Goal: Book appointment/travel/reservation

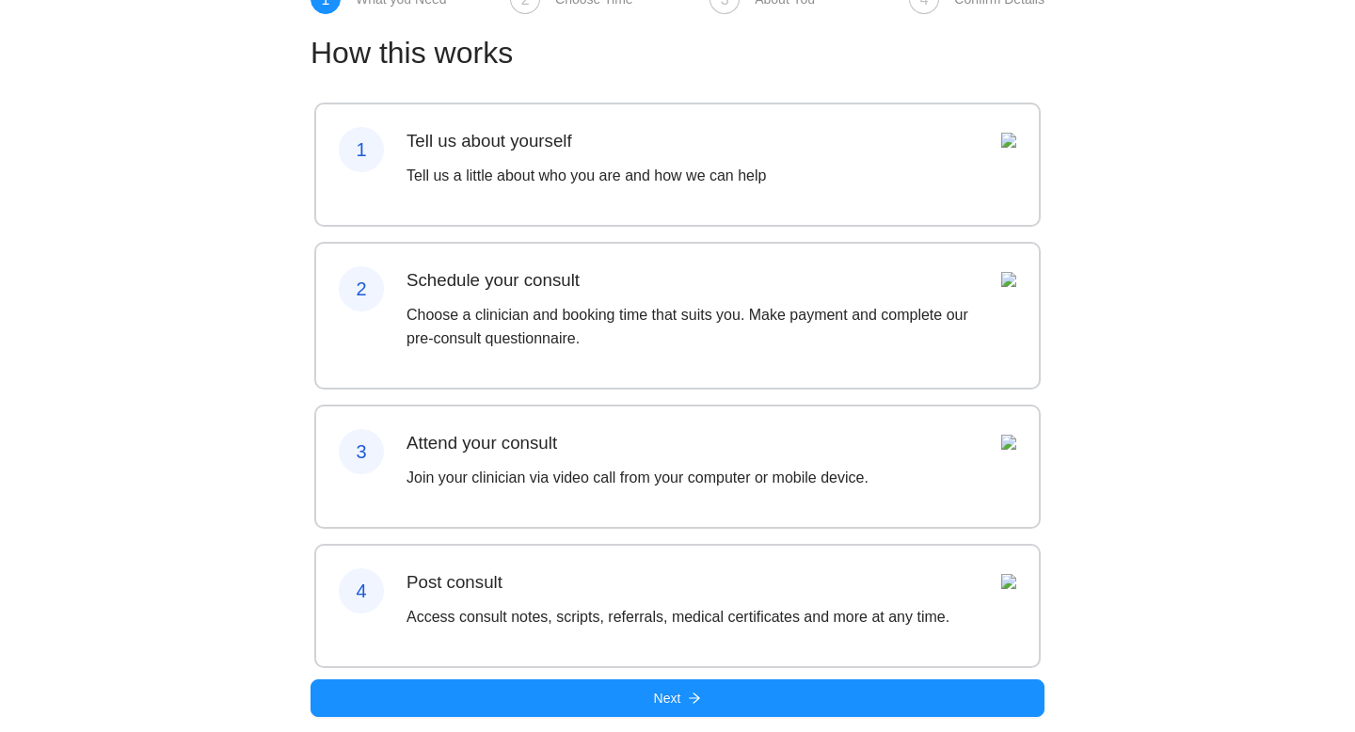
scroll to position [139, 0]
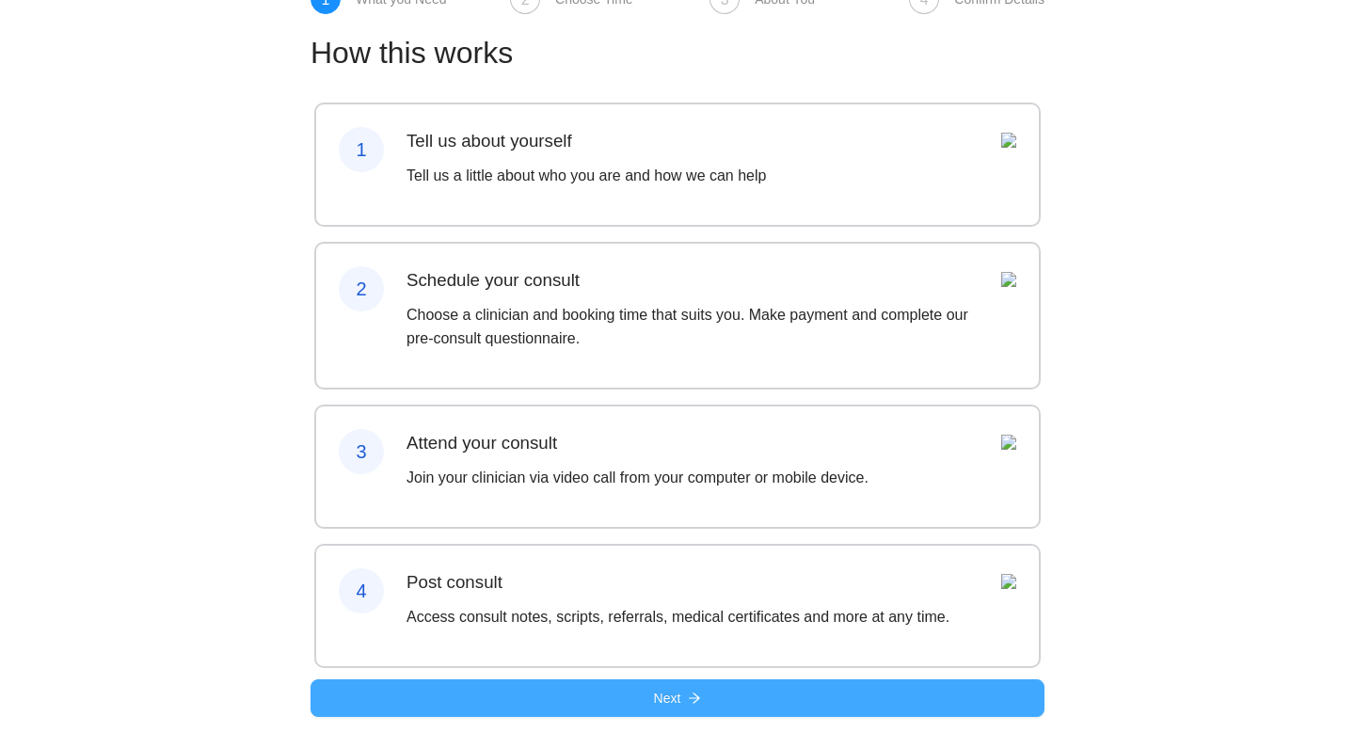
click at [675, 701] on span "Next" at bounding box center [667, 698] width 27 height 21
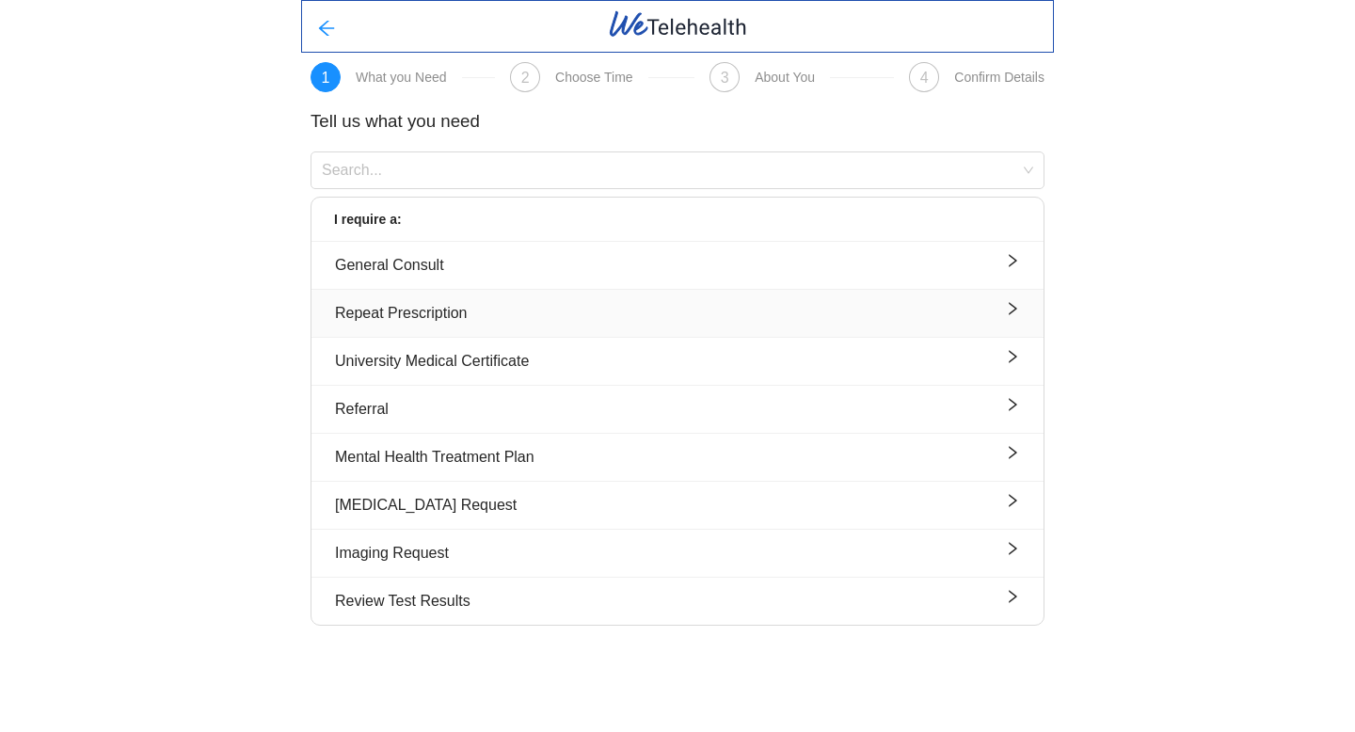
click at [641, 304] on div "Repeat Prescription" at bounding box center [677, 313] width 685 height 24
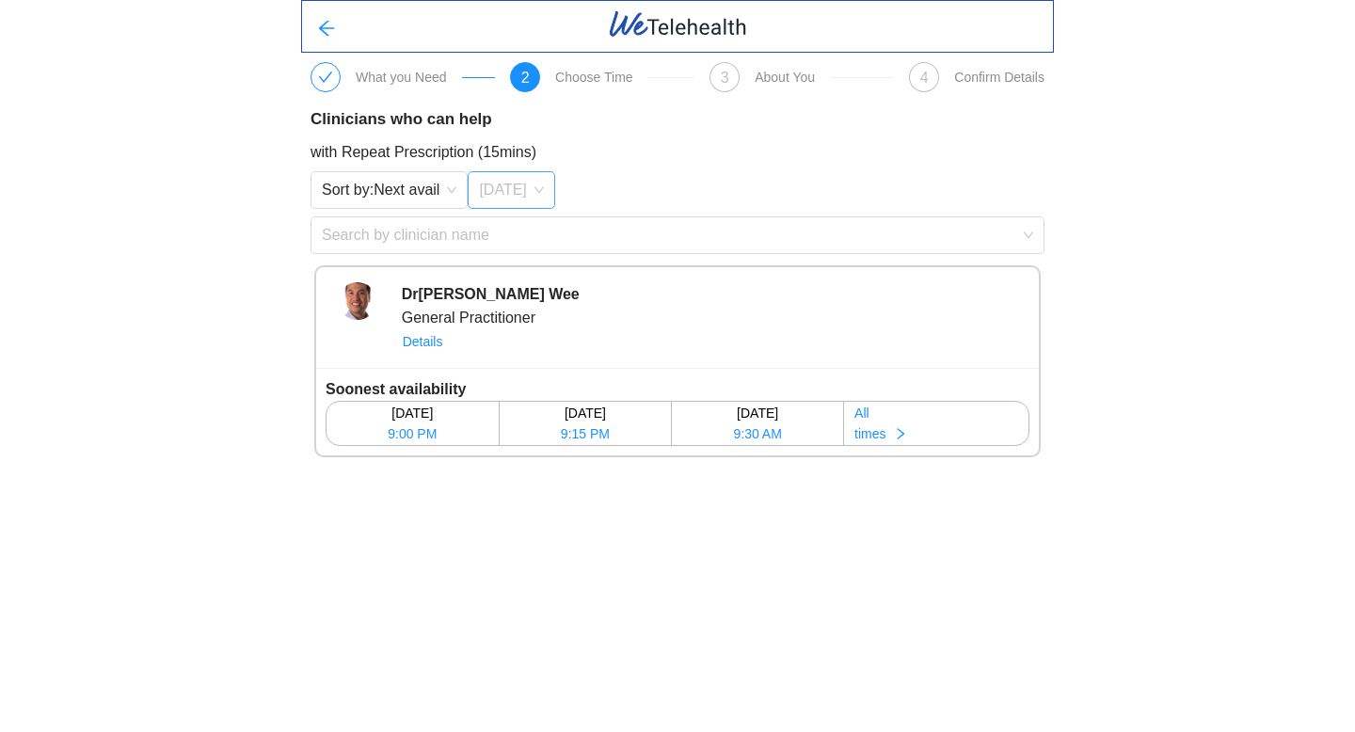
click at [526, 183] on span "[DATE]" at bounding box center [511, 190] width 64 height 28
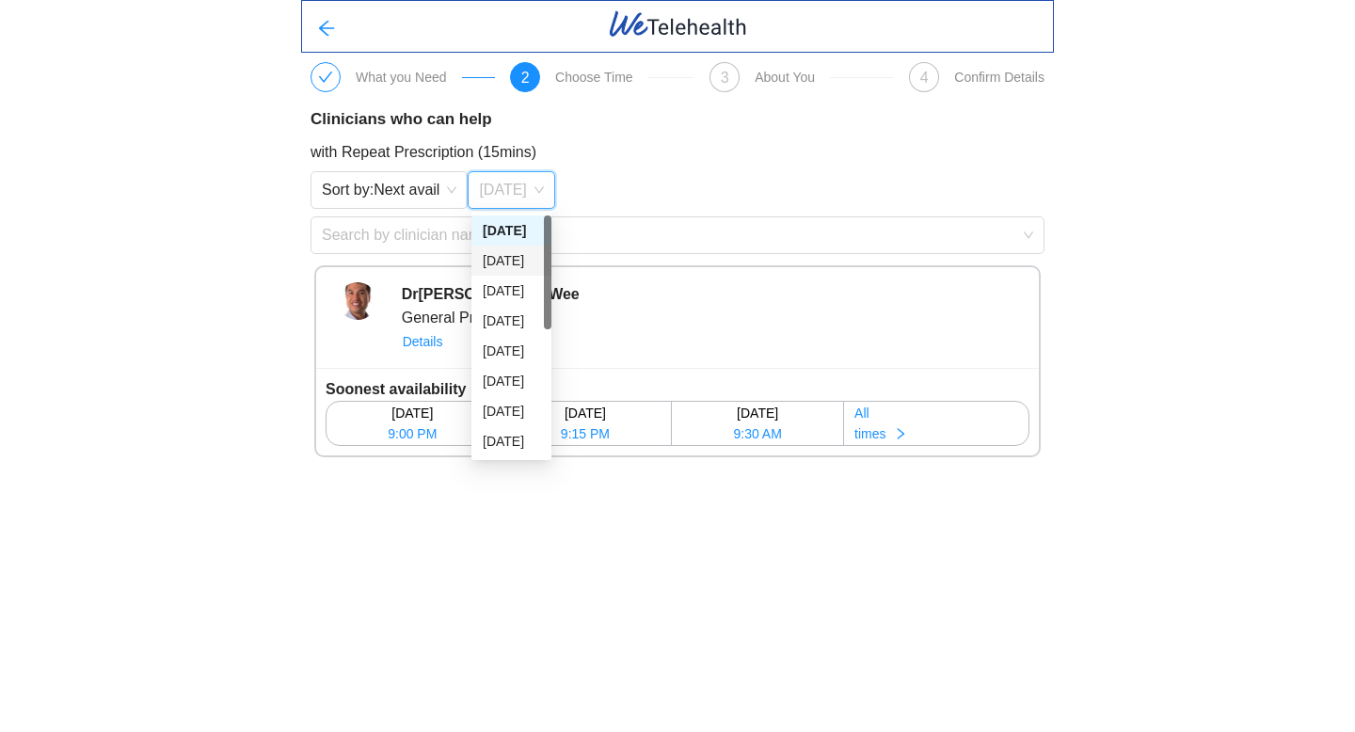
click at [520, 262] on div "[DATE]" at bounding box center [511, 260] width 57 height 21
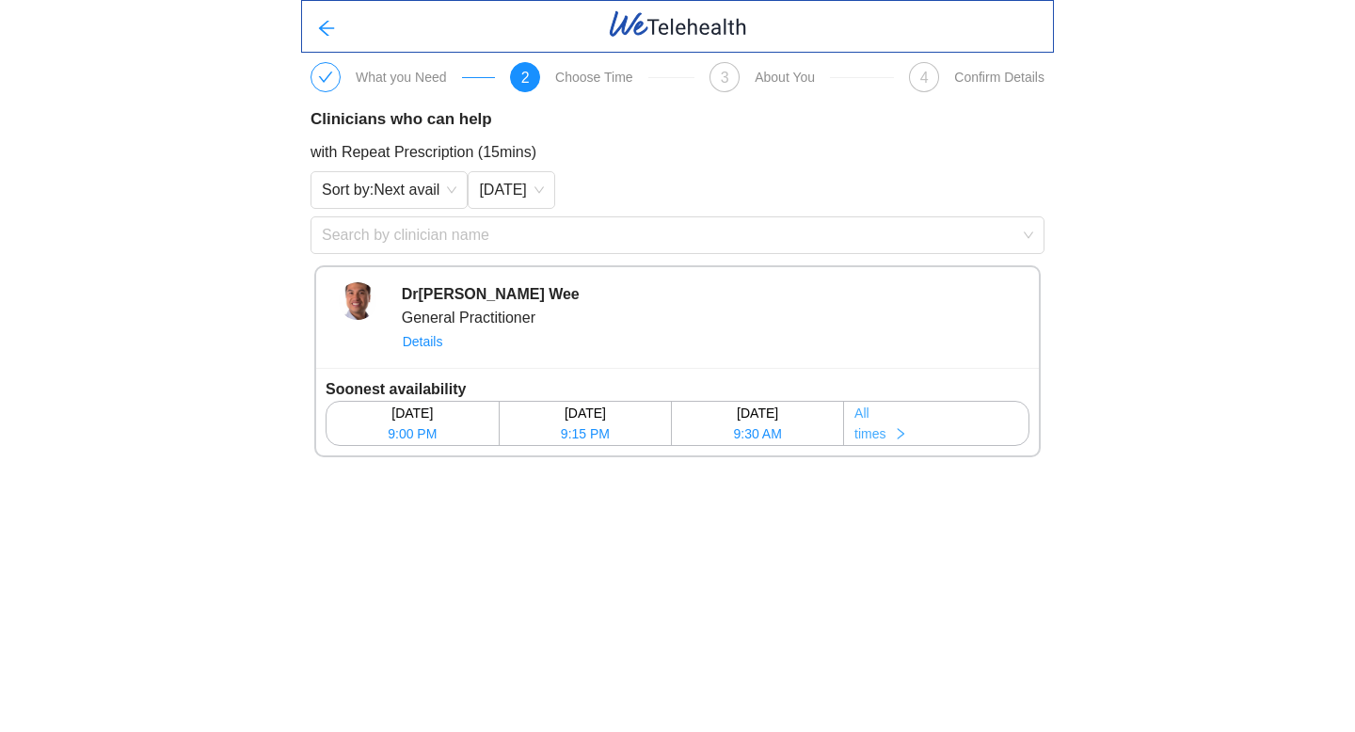
click at [906, 436] on icon "right" at bounding box center [900, 433] width 13 height 13
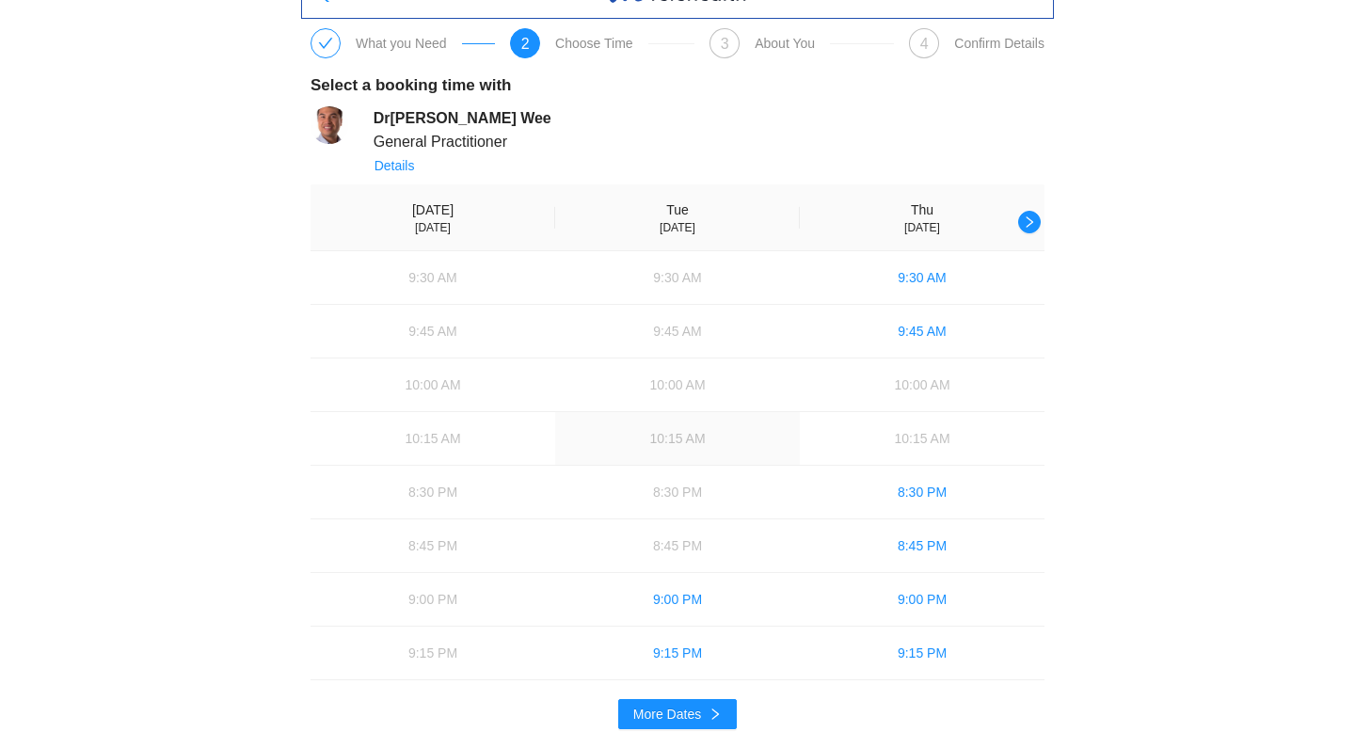
scroll to position [46, 0]
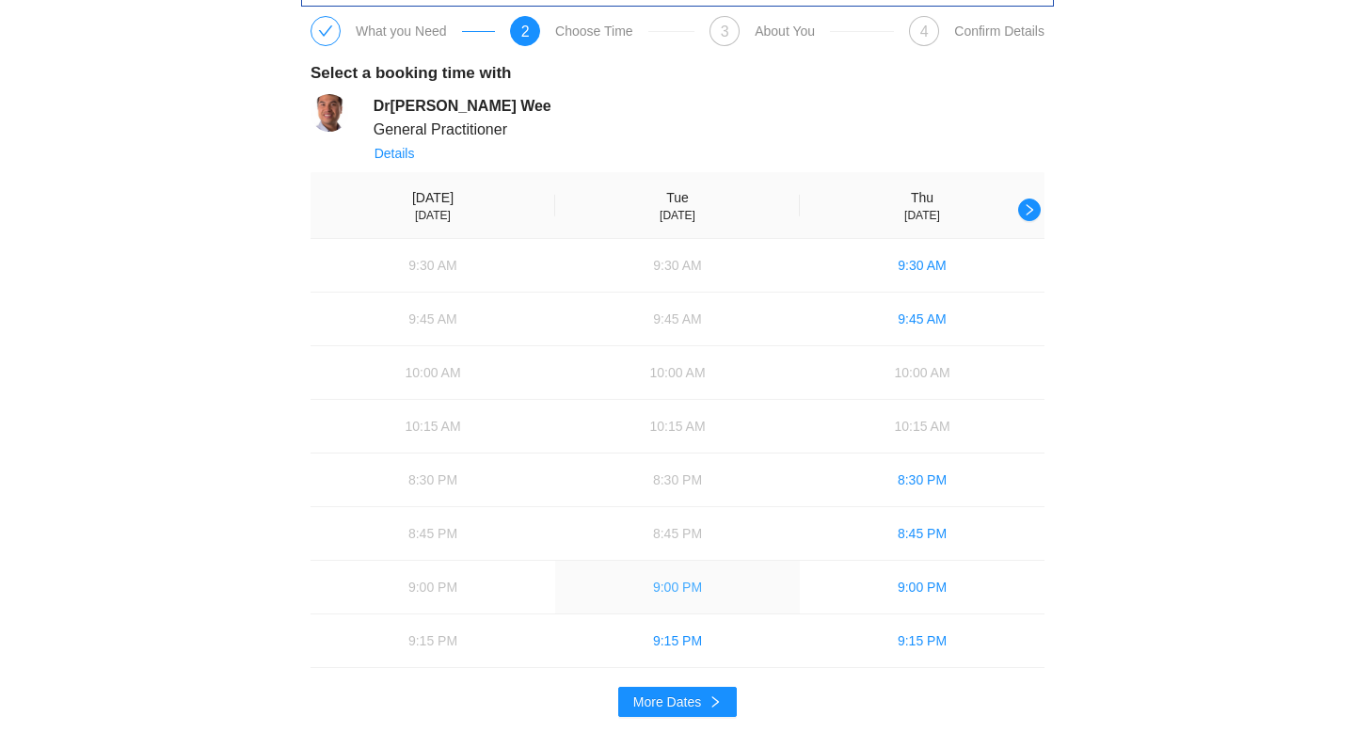
click at [687, 596] on span "9:00 PM" at bounding box center [677, 587] width 49 height 21
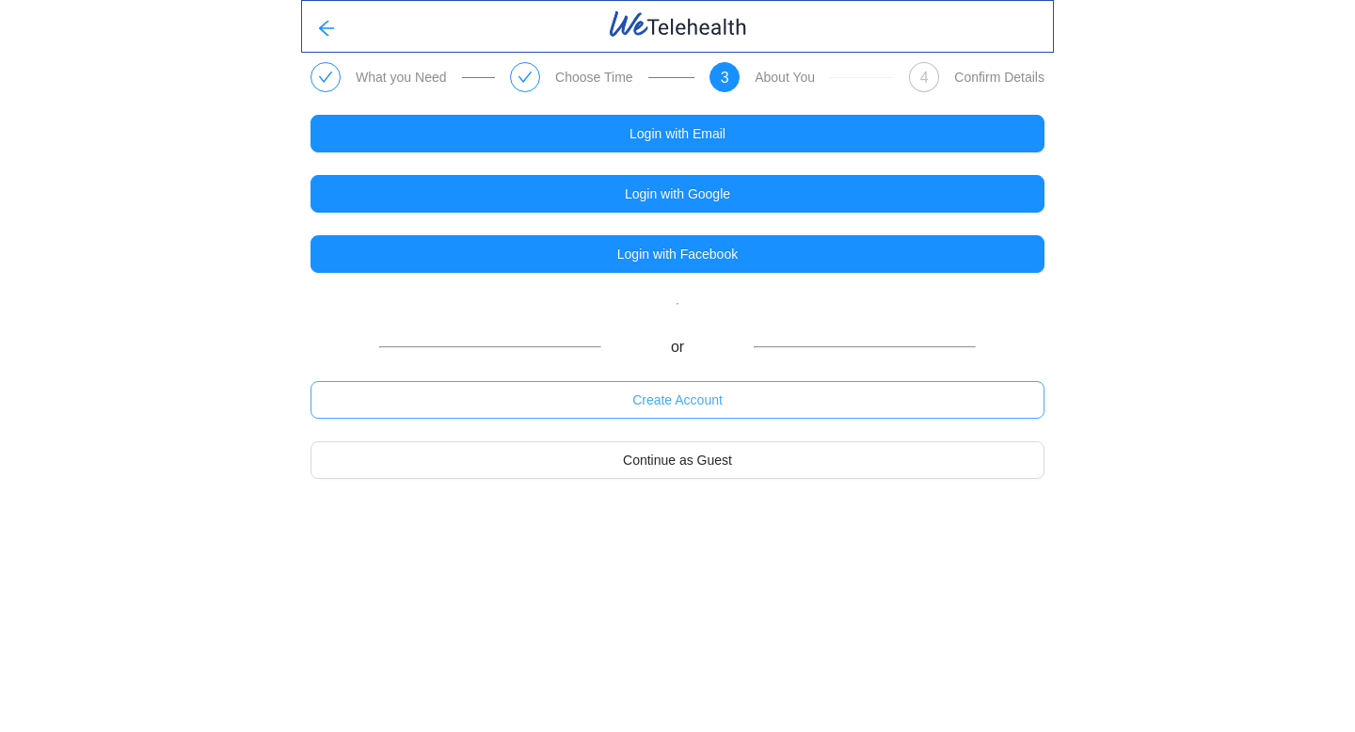
click at [684, 398] on span "Create Account" at bounding box center [677, 400] width 90 height 21
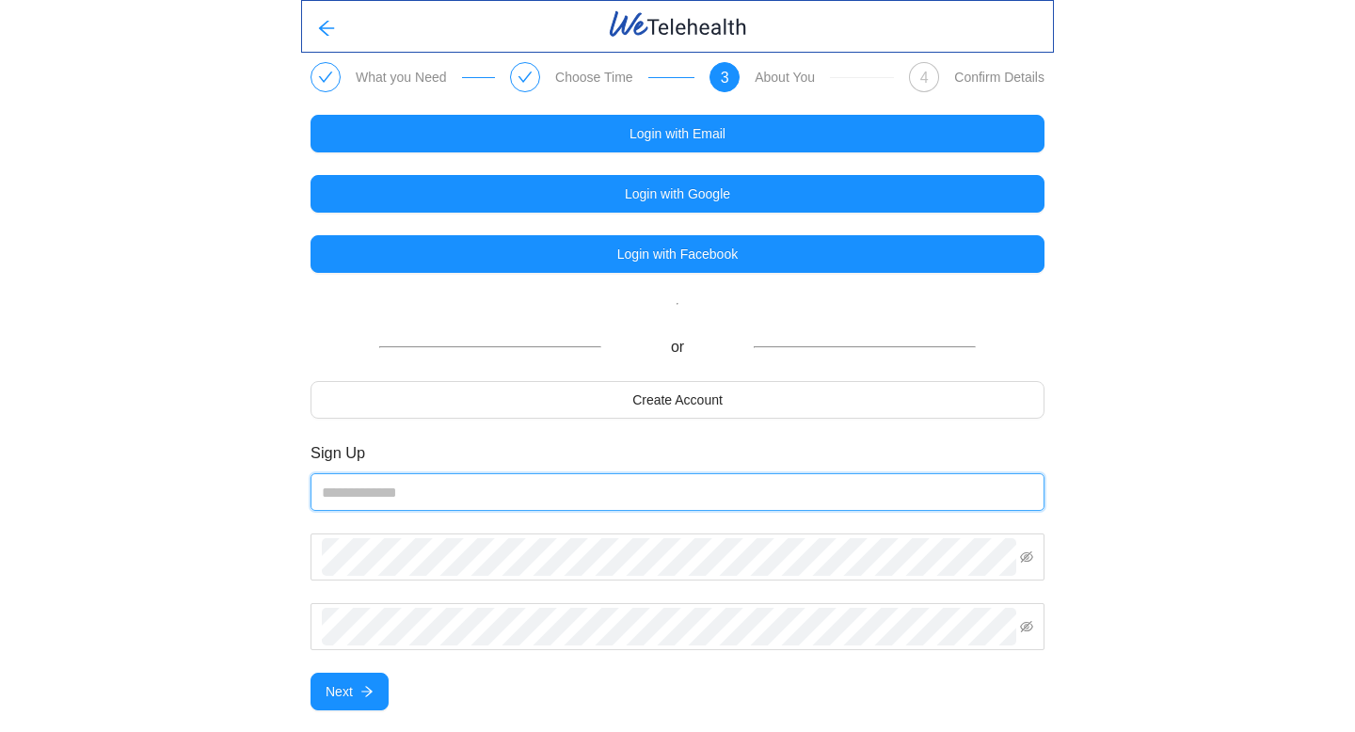
click at [560, 510] on input "email" at bounding box center [677, 492] width 734 height 38
type input "**********"
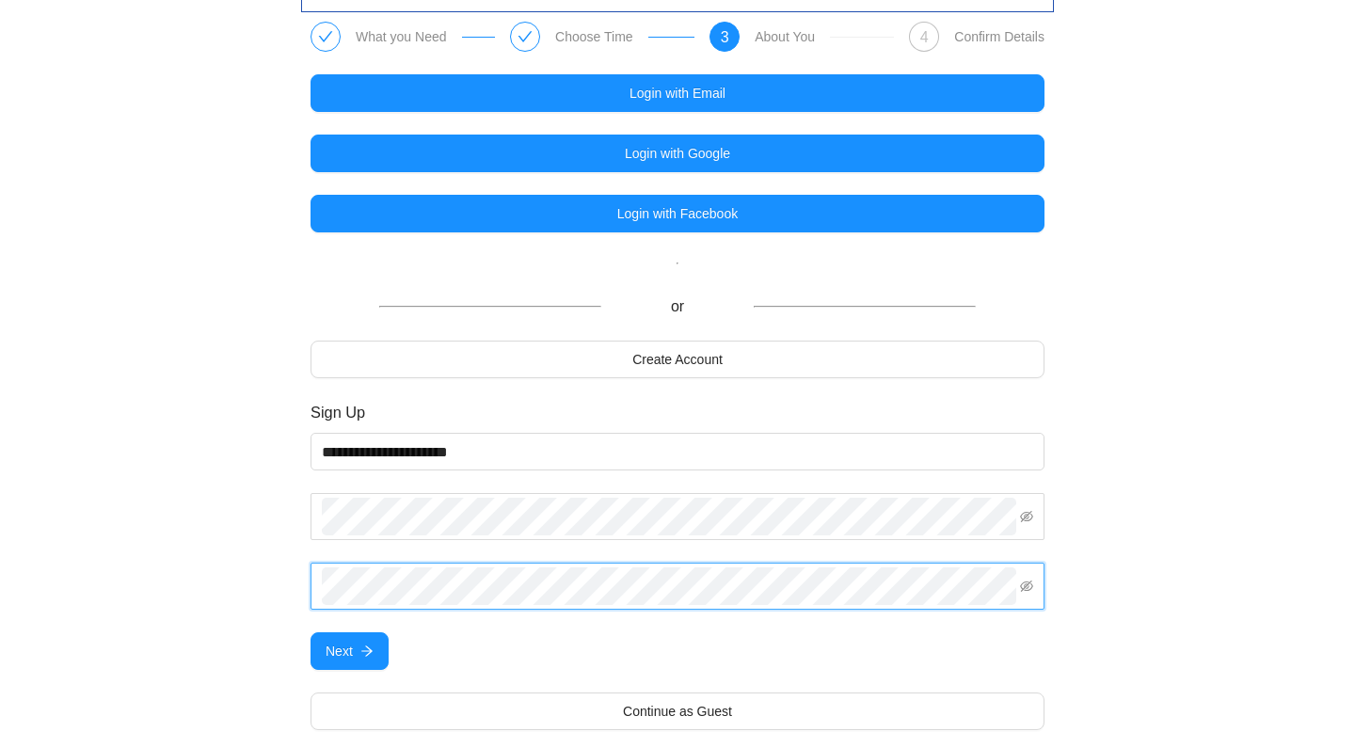
scroll to position [54, 0]
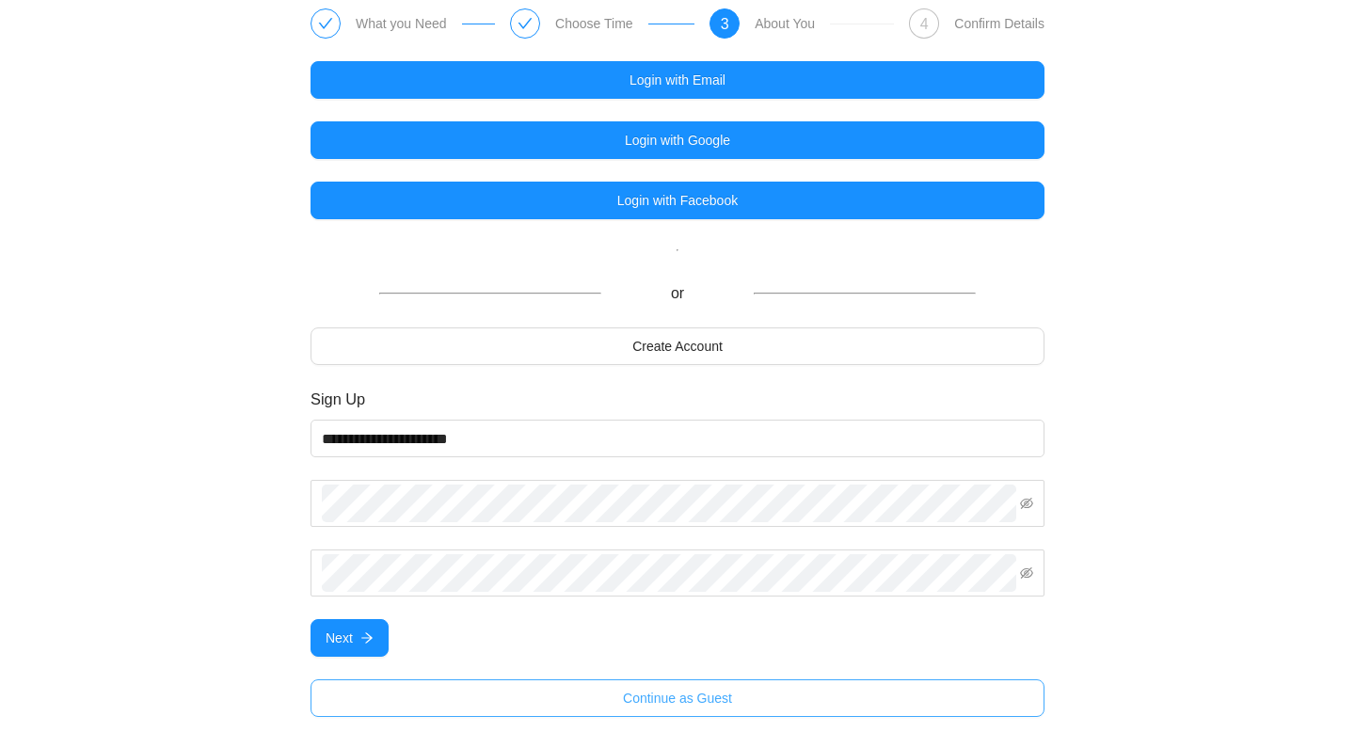
click at [492, 695] on button "Continue as Guest" at bounding box center [677, 698] width 734 height 38
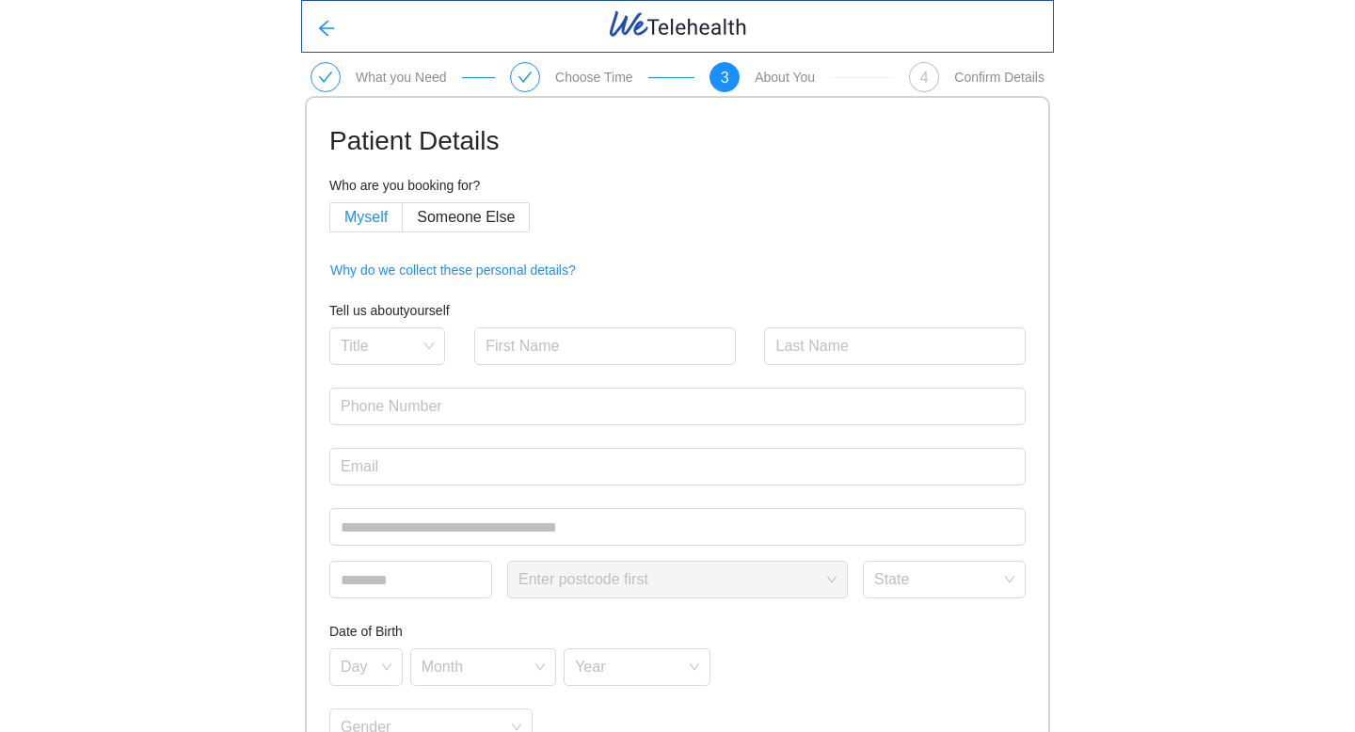
click at [363, 214] on span "Myself" at bounding box center [365, 217] width 43 height 16
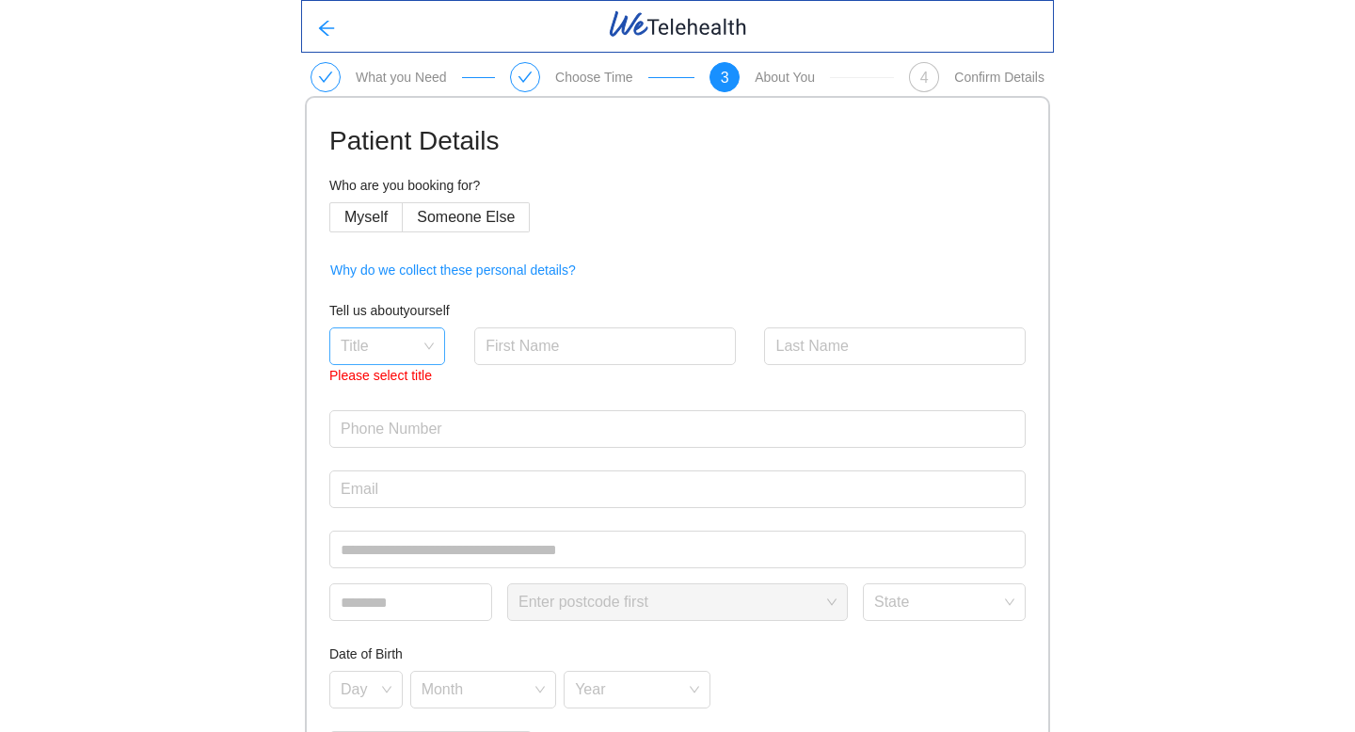
click at [401, 342] on input "search" at bounding box center [381, 342] width 80 height 28
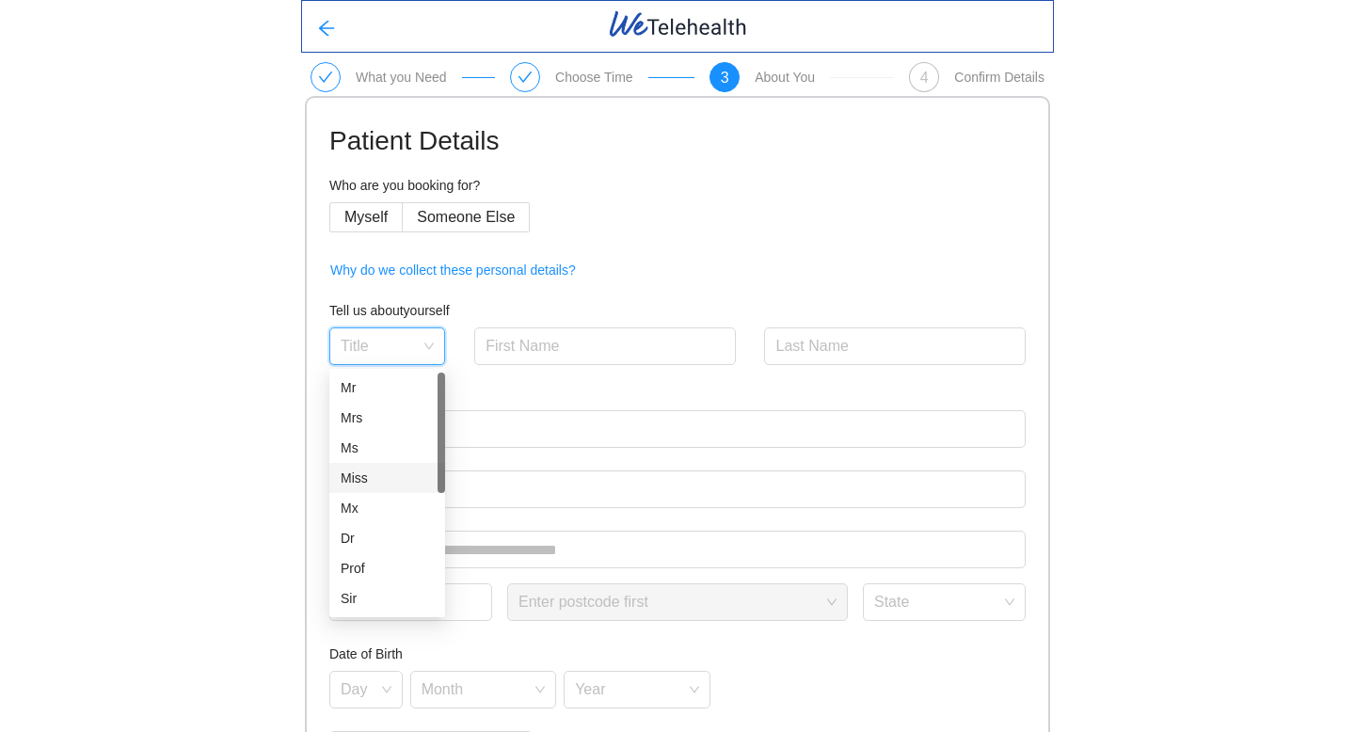
click at [390, 474] on div "Miss" at bounding box center [387, 478] width 93 height 21
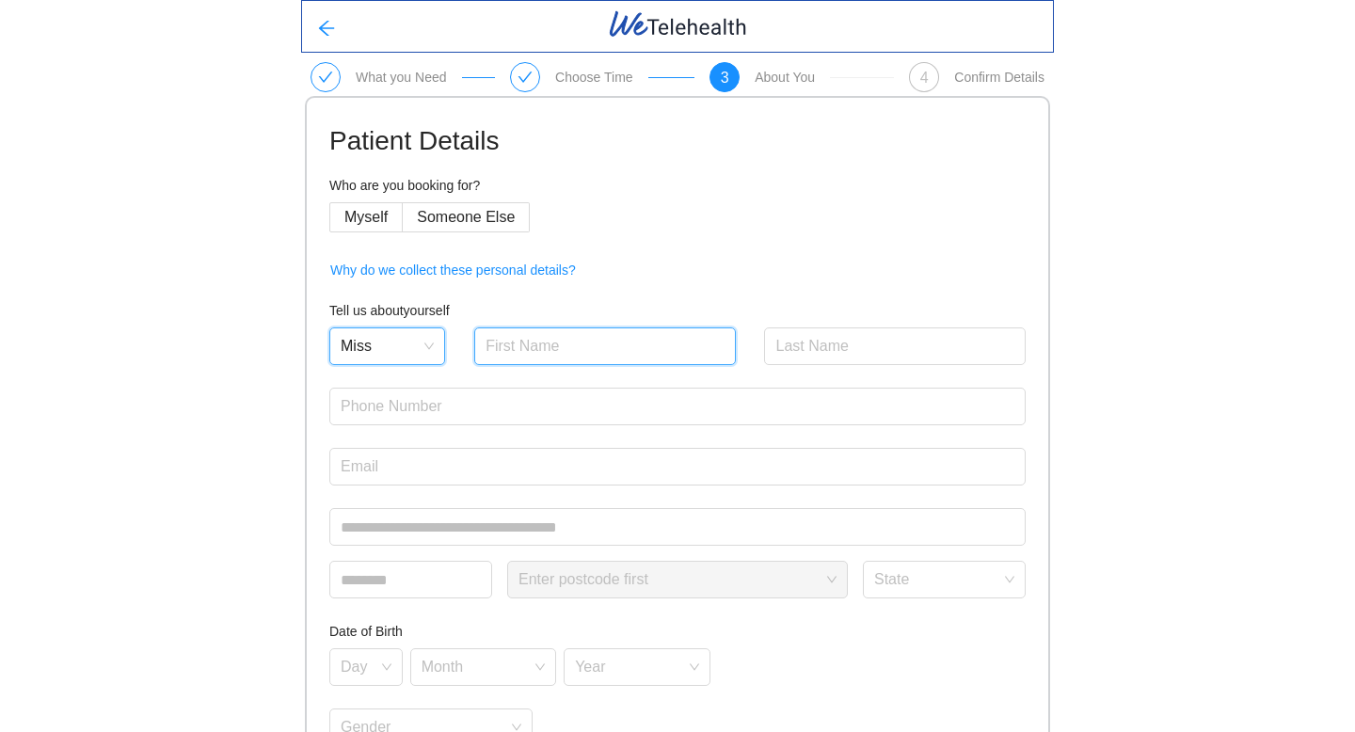
click at [556, 349] on input "text" at bounding box center [605, 346] width 262 height 38
type input "Vittoria"
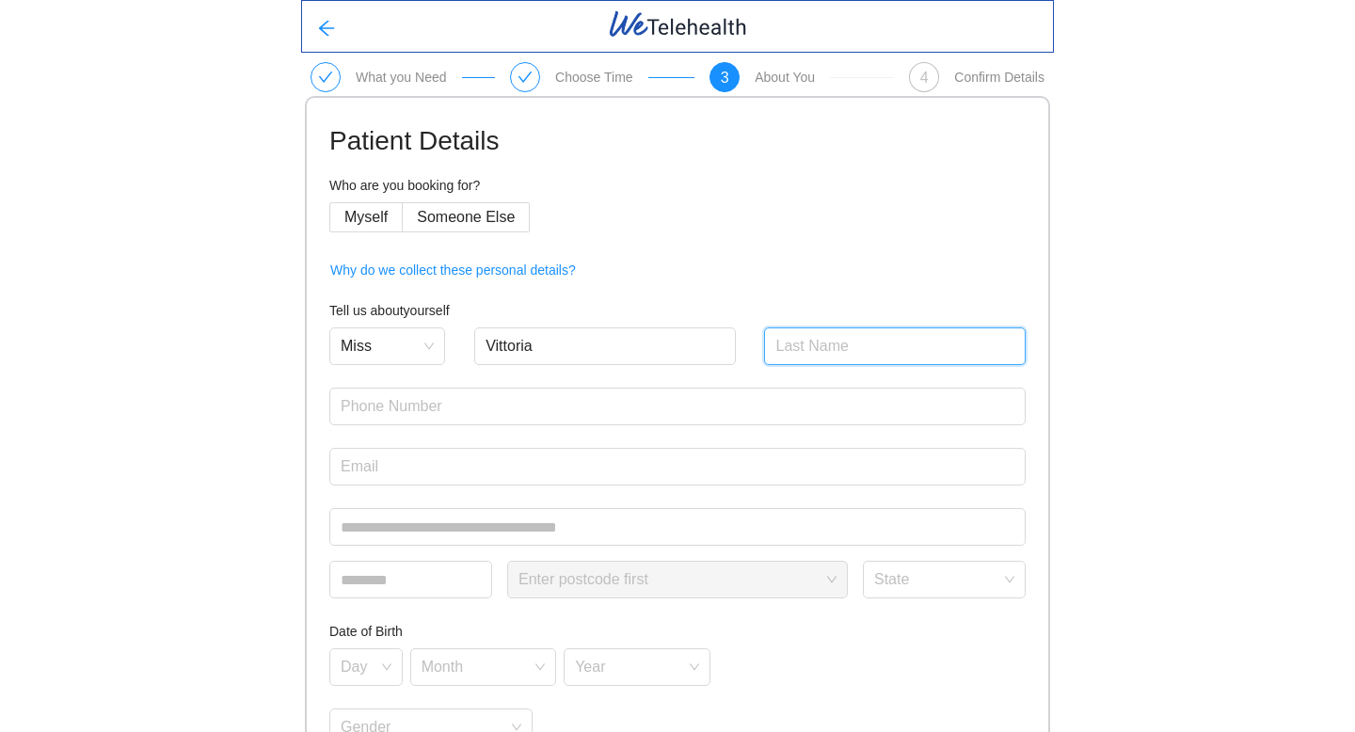
click at [836, 353] on input "text" at bounding box center [895, 346] width 262 height 38
type input "[PERSON_NAME]"
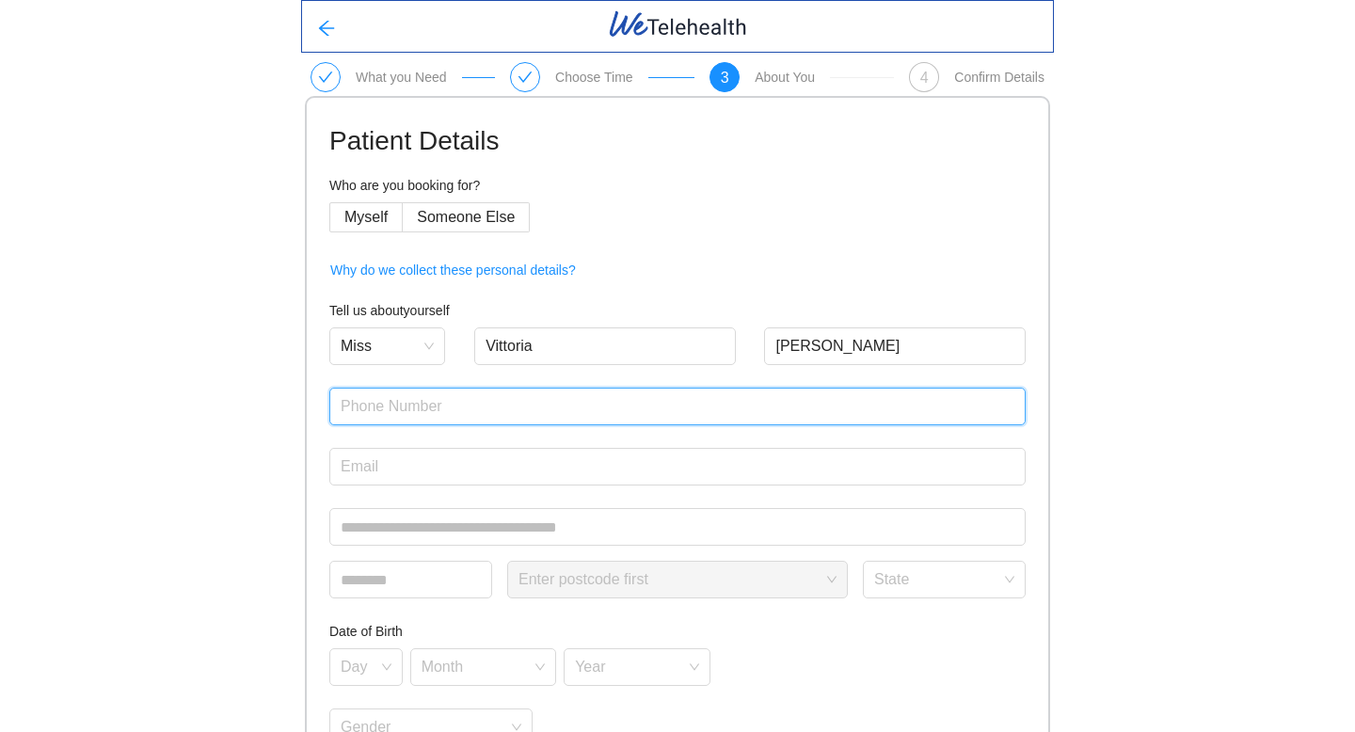
click at [722, 397] on input "text" at bounding box center [677, 407] width 696 height 38
type input "0459679315"
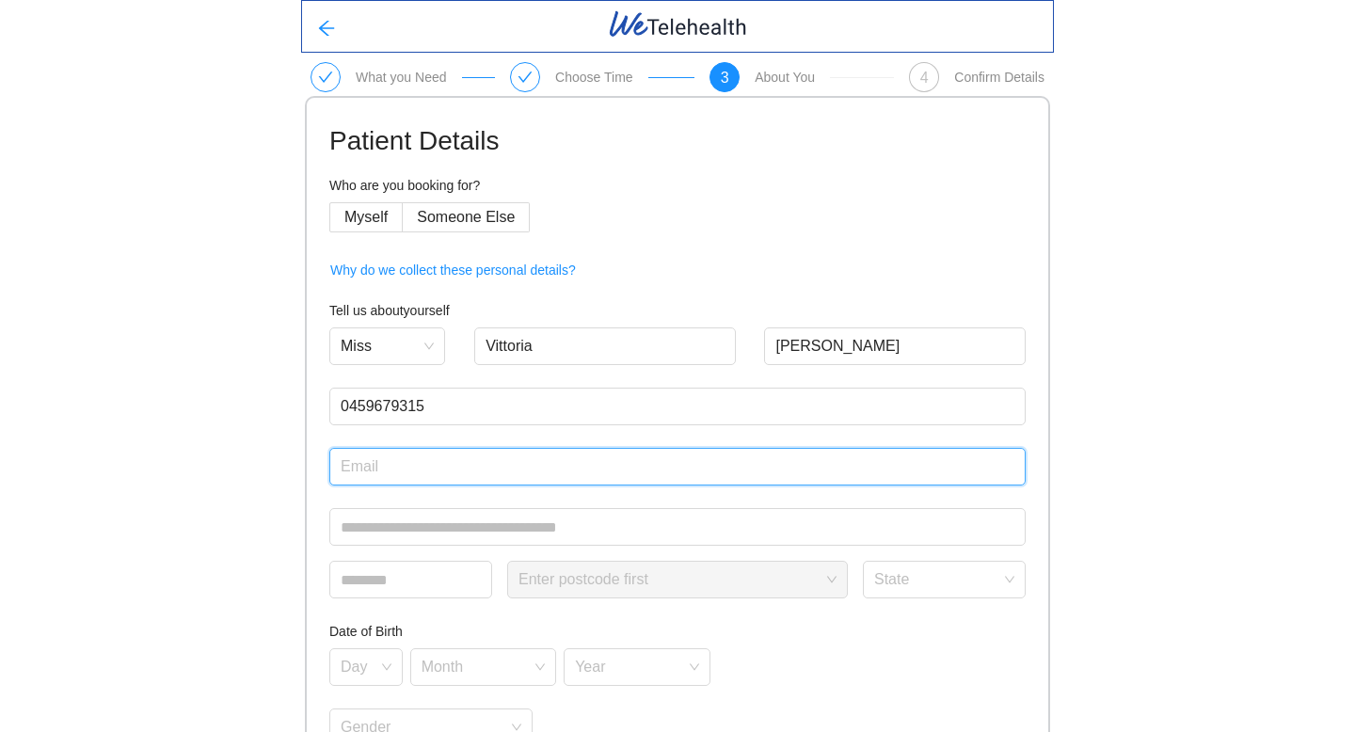
type input "[EMAIL_ADDRESS][DOMAIN_NAME]"
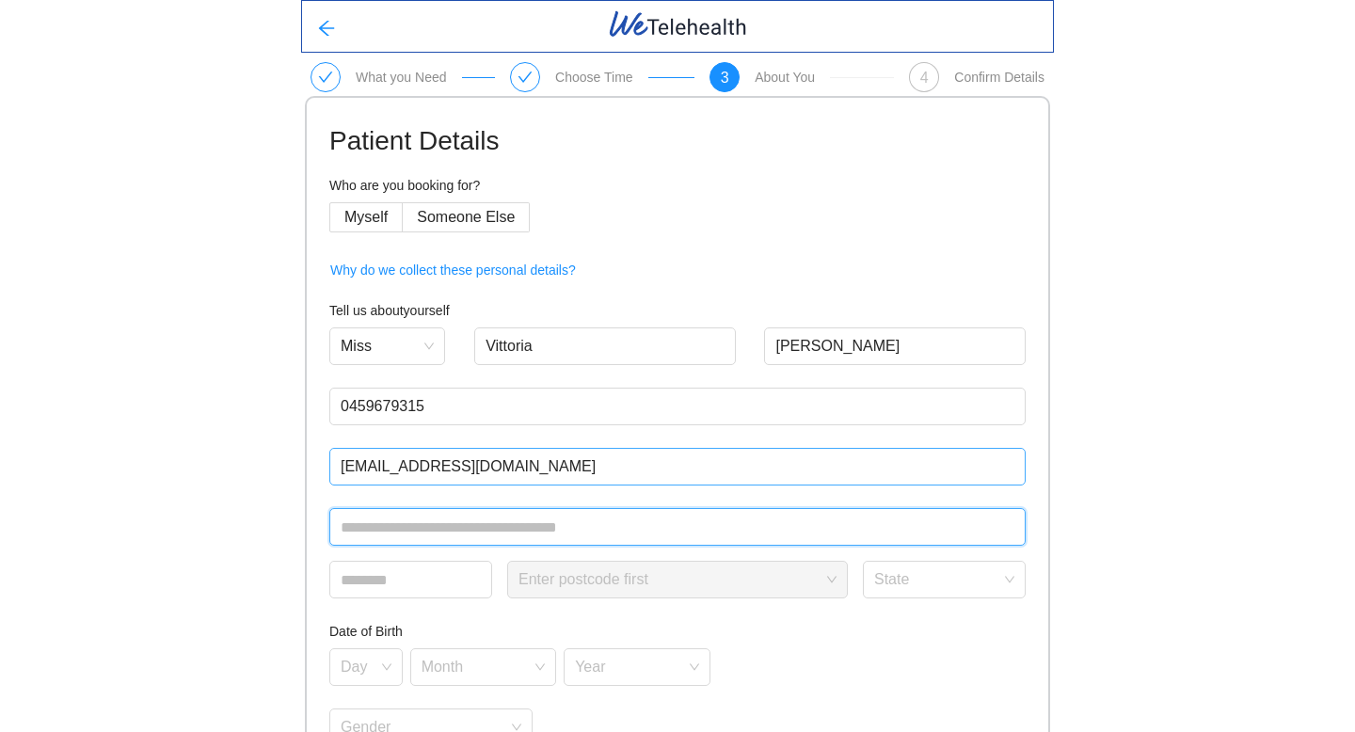
type input "**********"
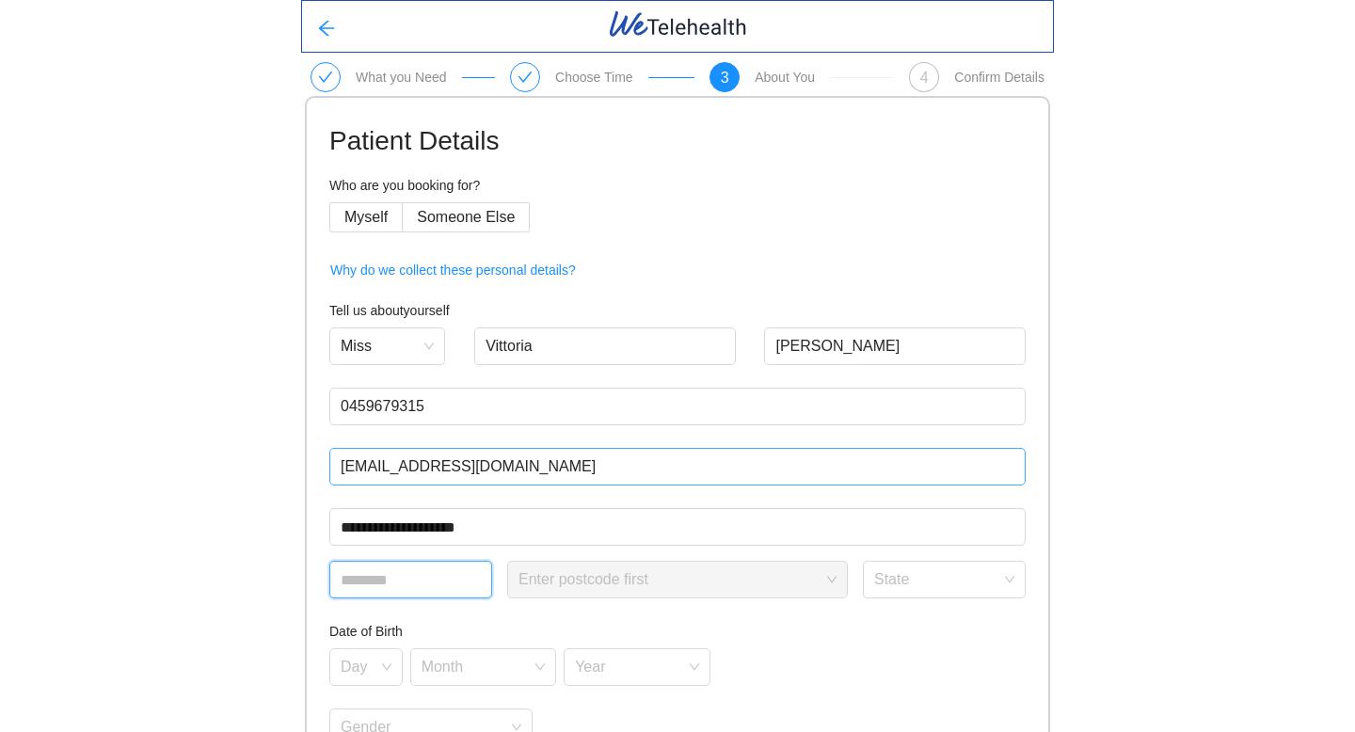
type input "****"
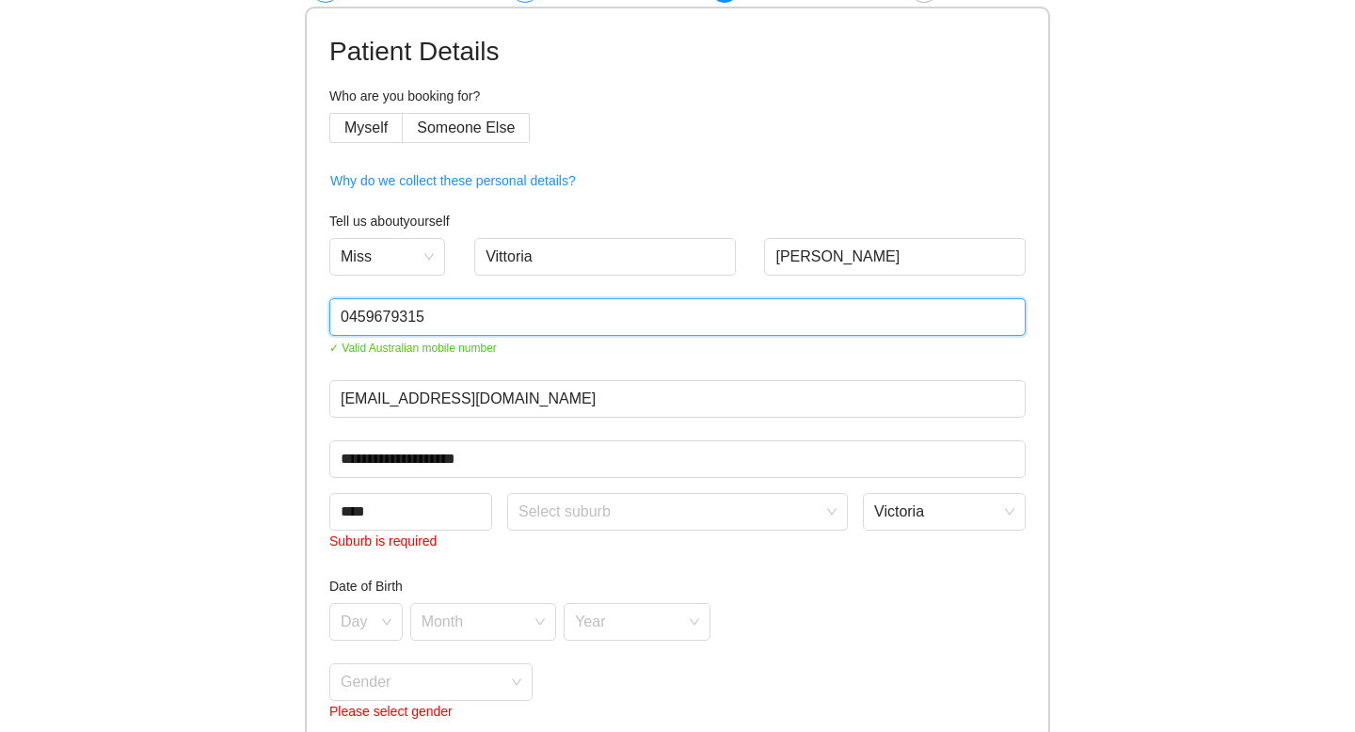
scroll to position [91, 0]
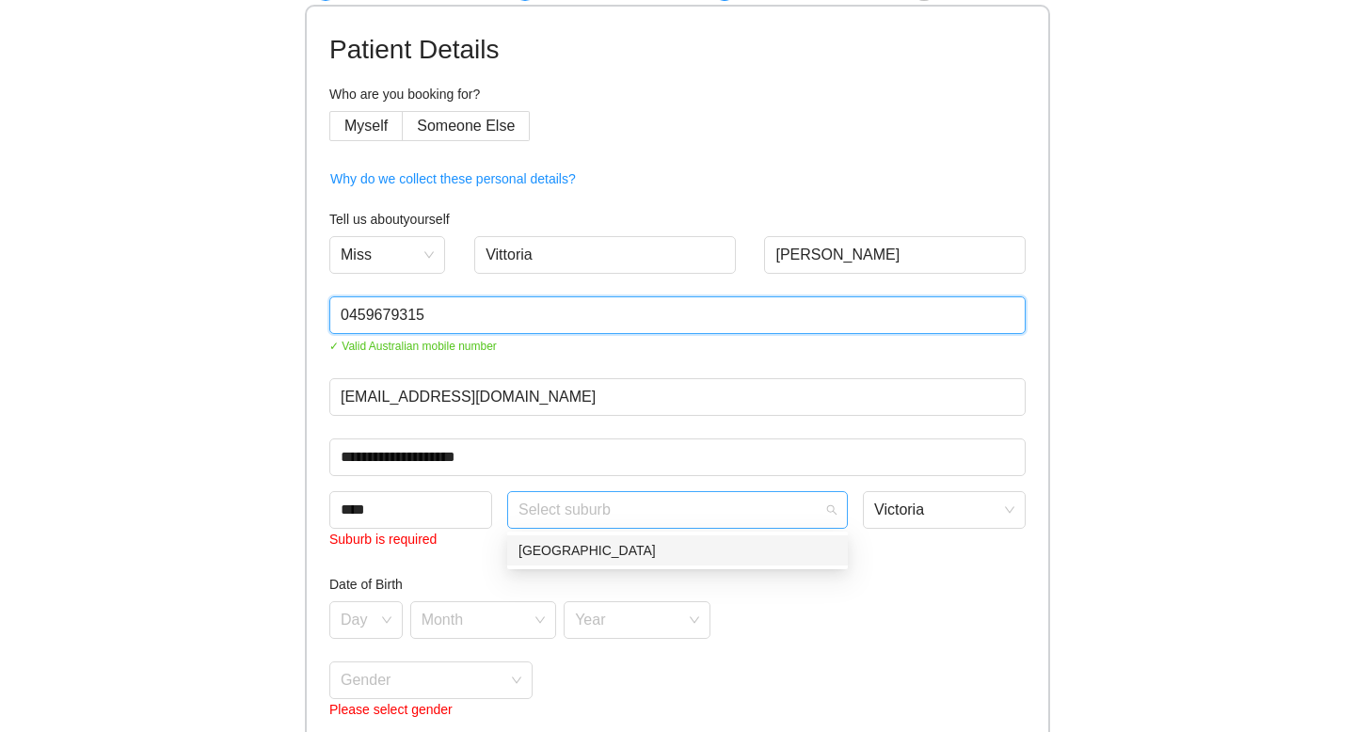
click at [578, 527] on span at bounding box center [670, 510] width 305 height 36
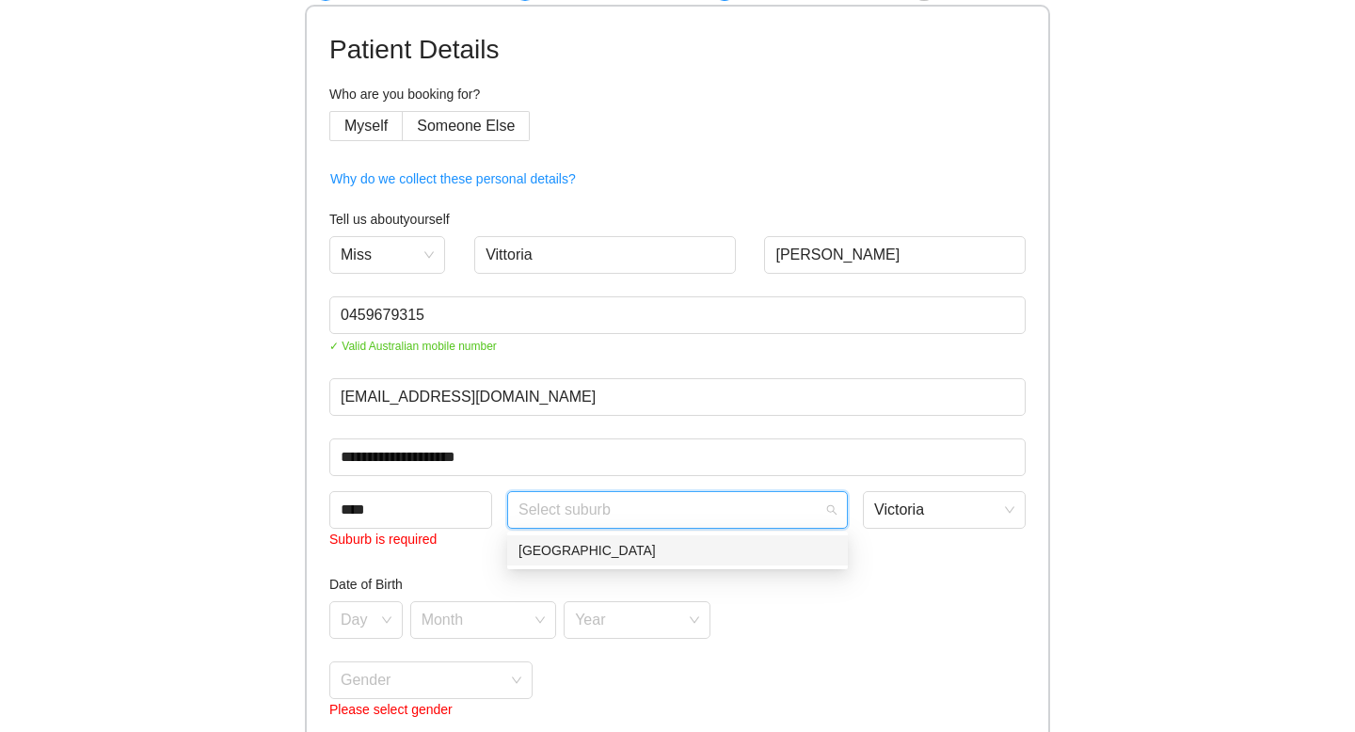
click at [581, 549] on div "[GEOGRAPHIC_DATA]" at bounding box center [677, 550] width 318 height 21
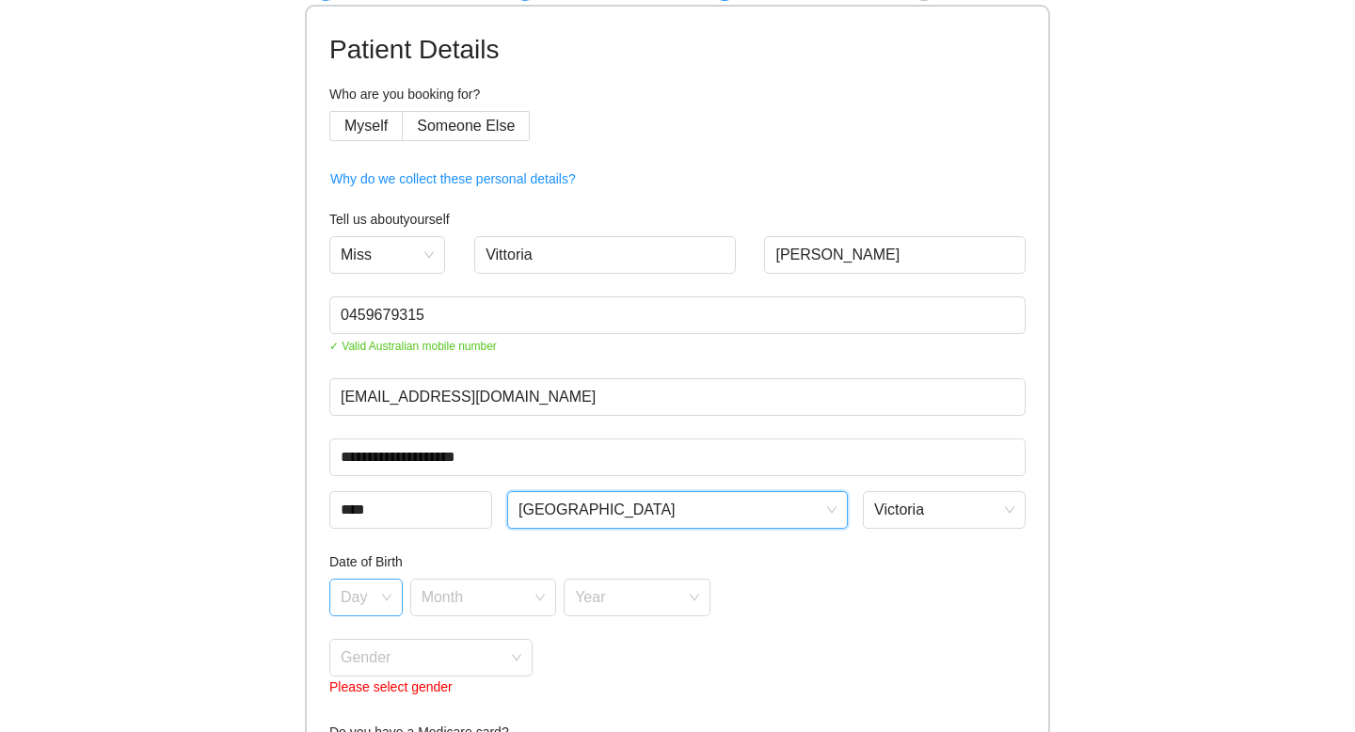
click at [394, 590] on div "Day" at bounding box center [365, 598] width 73 height 38
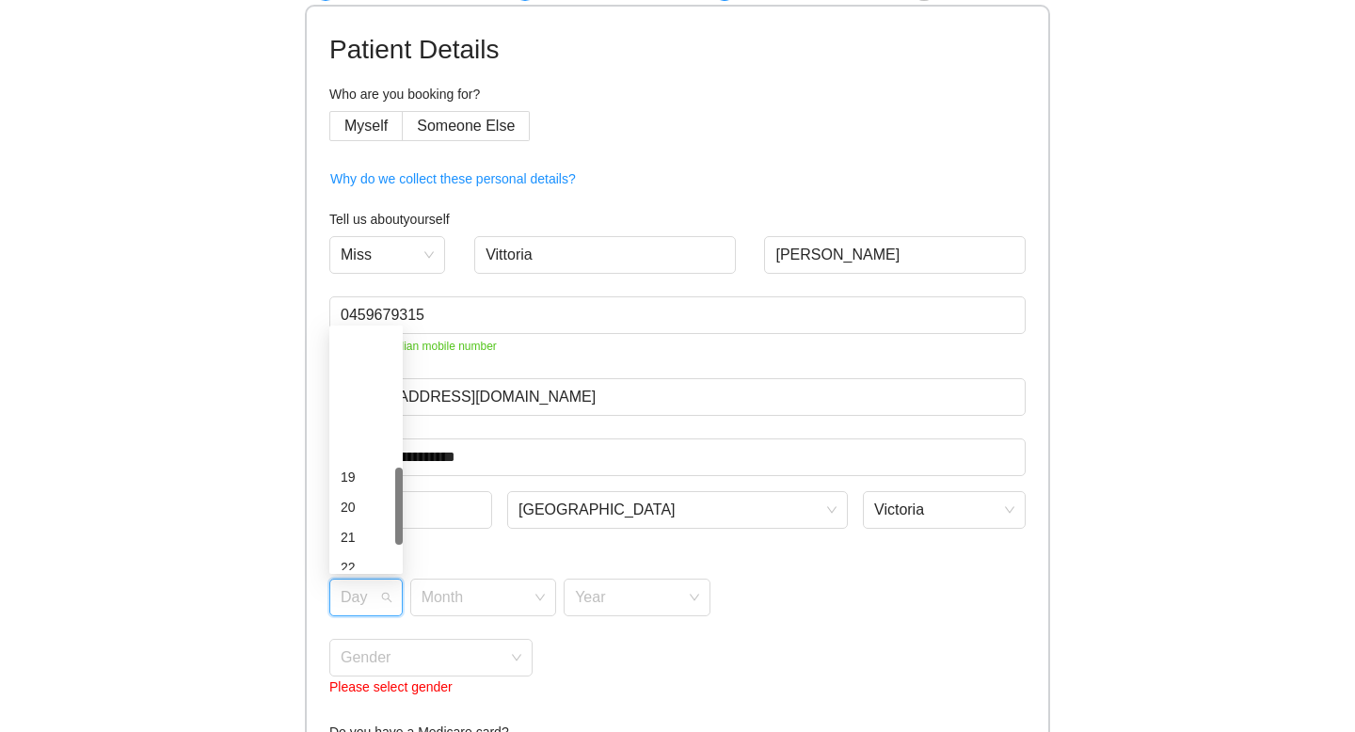
scroll to position [692, 0]
click at [358, 559] on div "31" at bounding box center [366, 555] width 51 height 21
click at [493, 597] on input "search" at bounding box center [477, 594] width 111 height 28
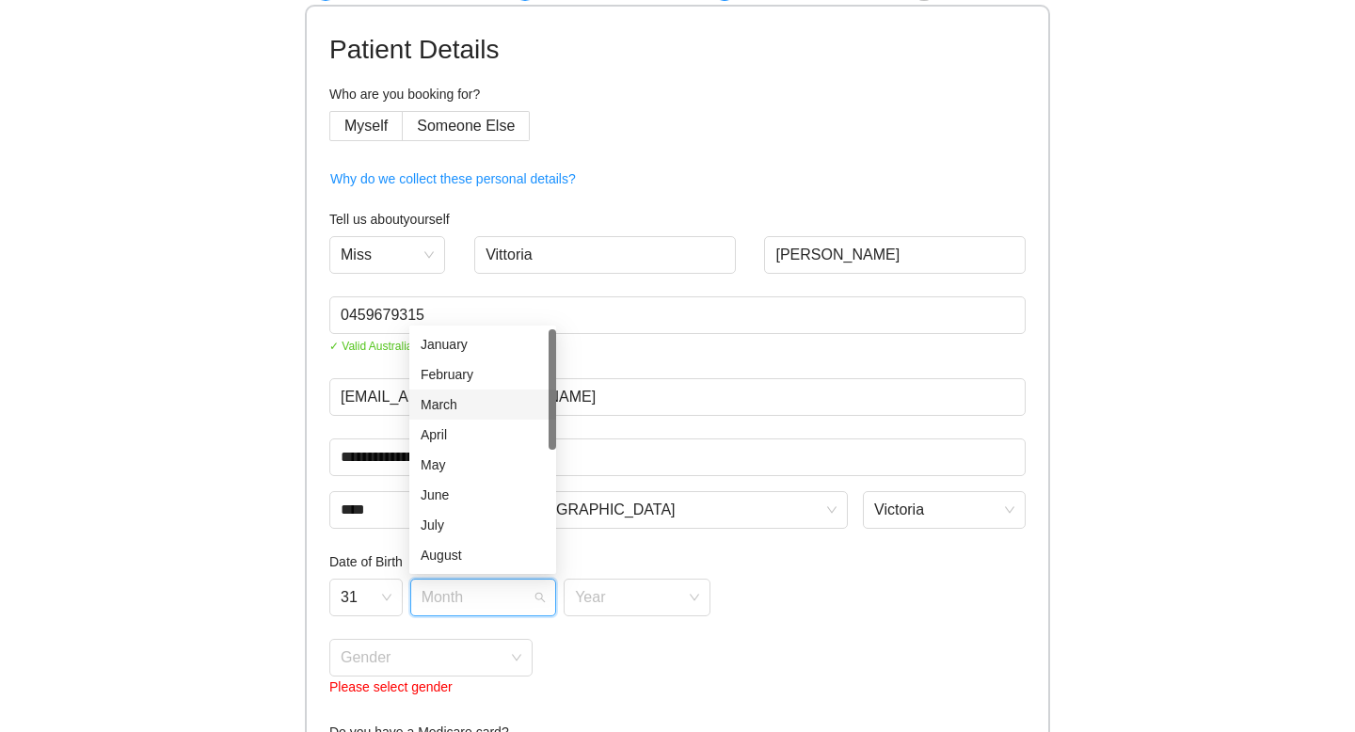
click at [464, 402] on div "March" at bounding box center [483, 404] width 124 height 21
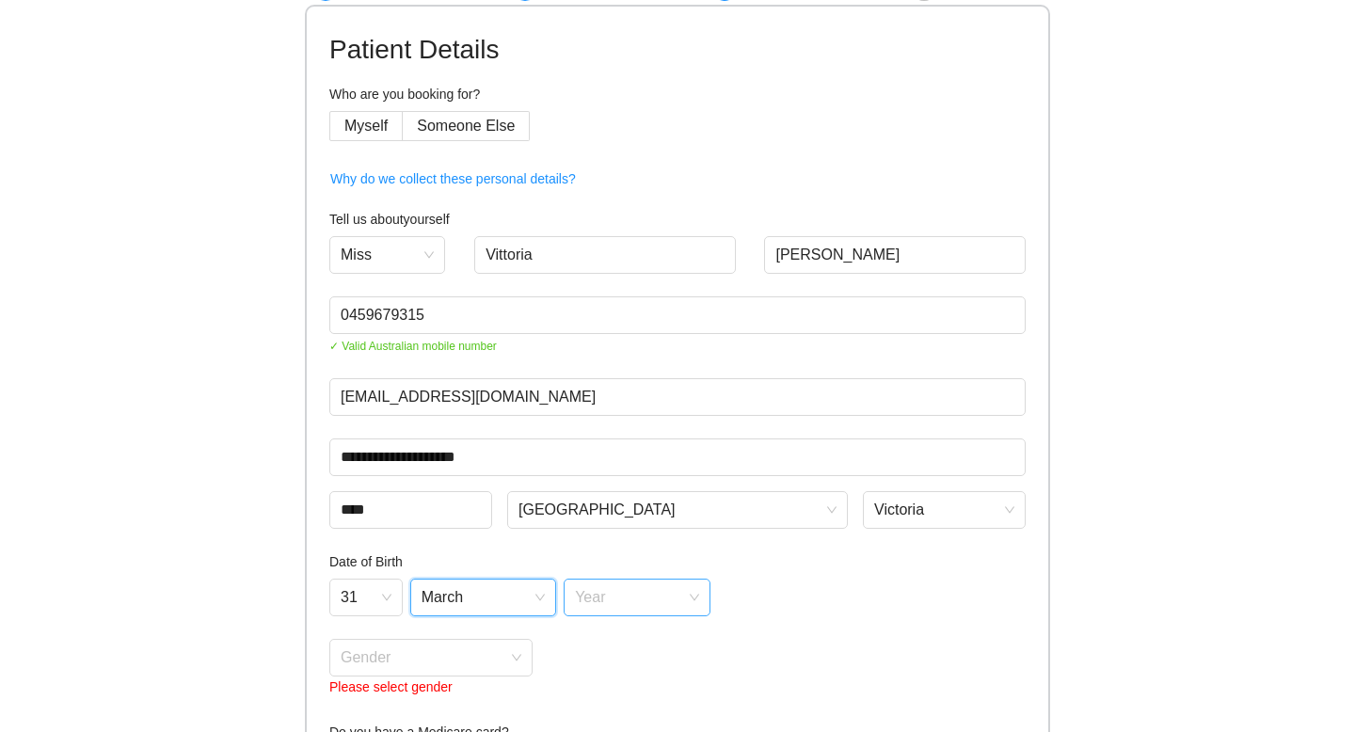
click at [621, 605] on input "search" at bounding box center [630, 594] width 111 height 28
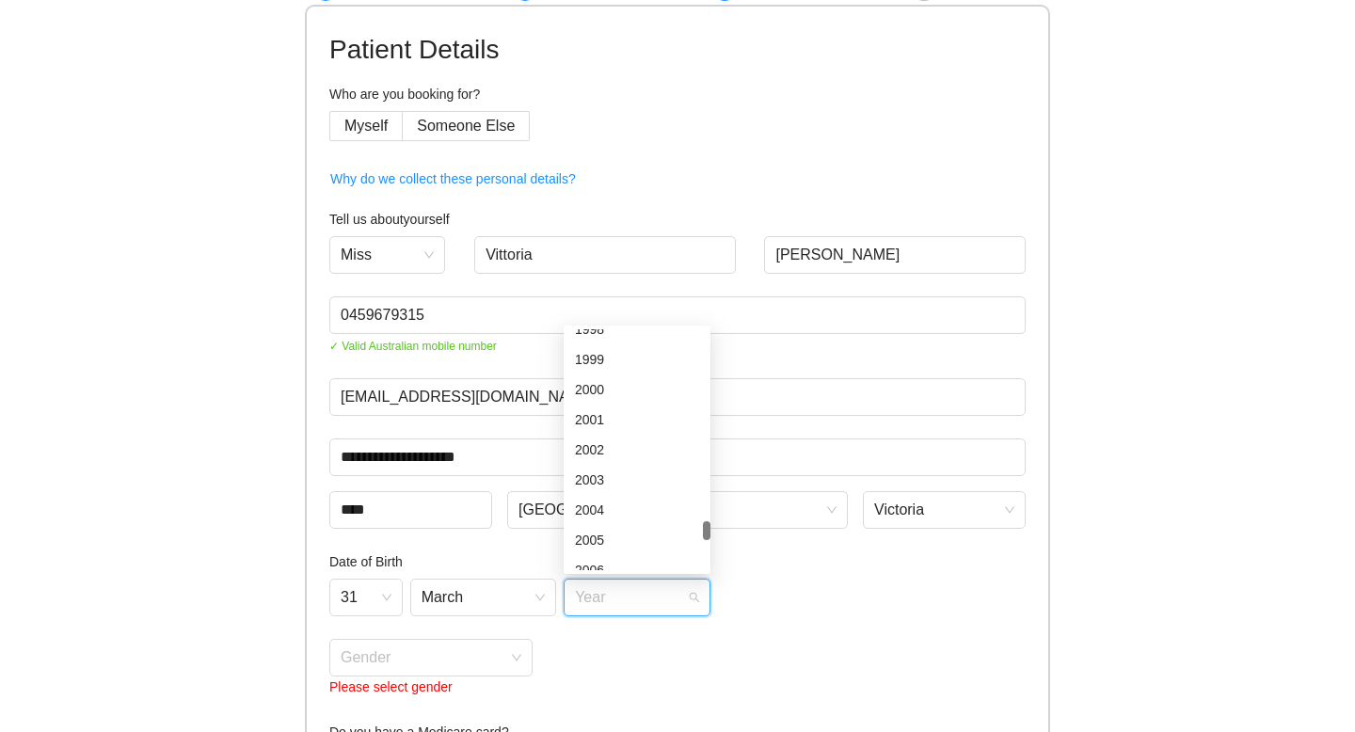
scroll to position [2929, 0]
click at [612, 417] on div "2001" at bounding box center [637, 426] width 124 height 21
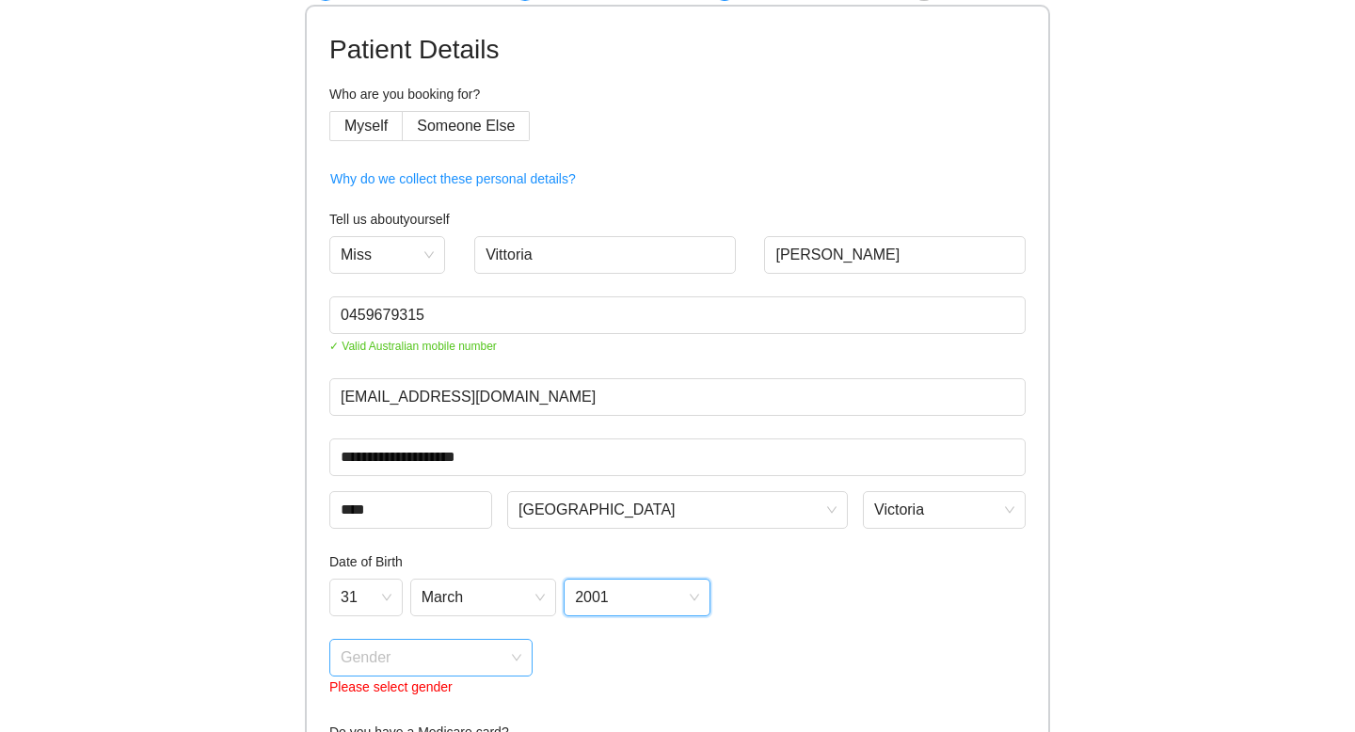
click at [444, 652] on input "search" at bounding box center [424, 654] width 167 height 28
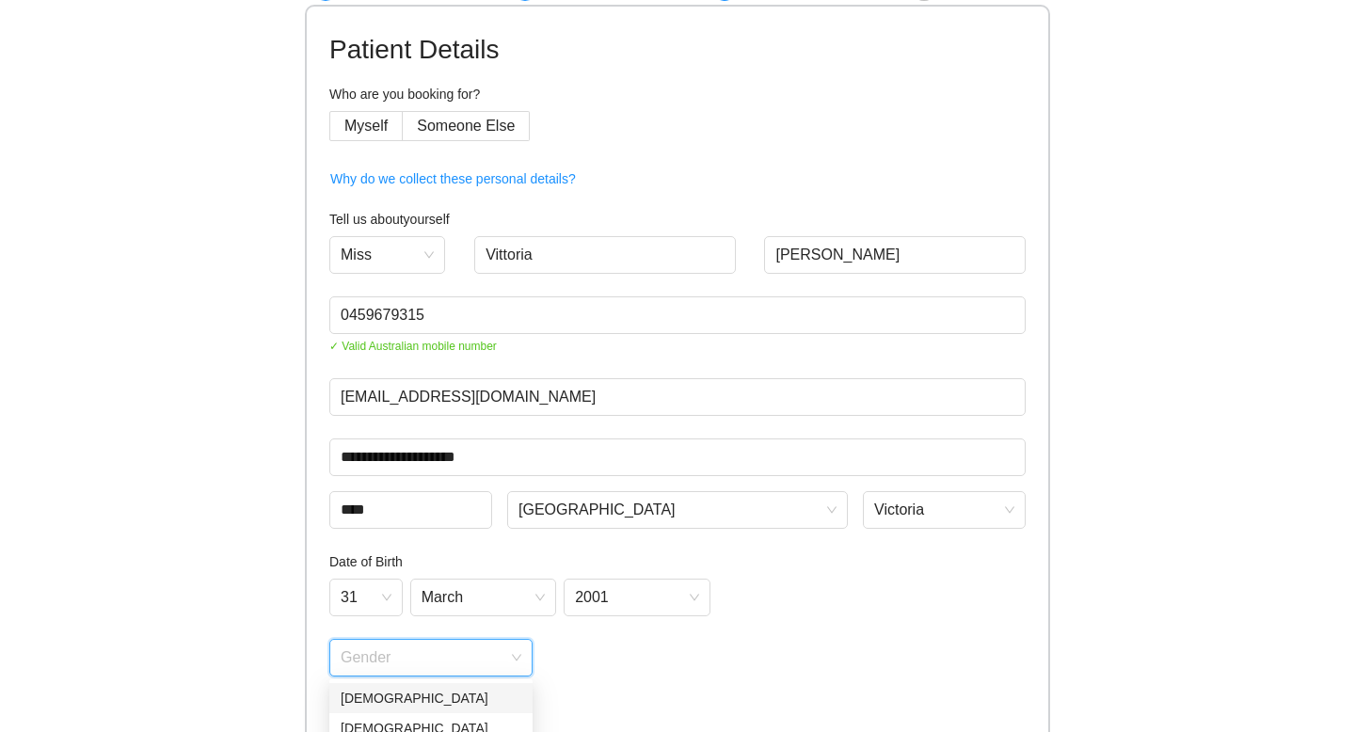
click at [409, 691] on div "[DEMOGRAPHIC_DATA]" at bounding box center [431, 698] width 181 height 21
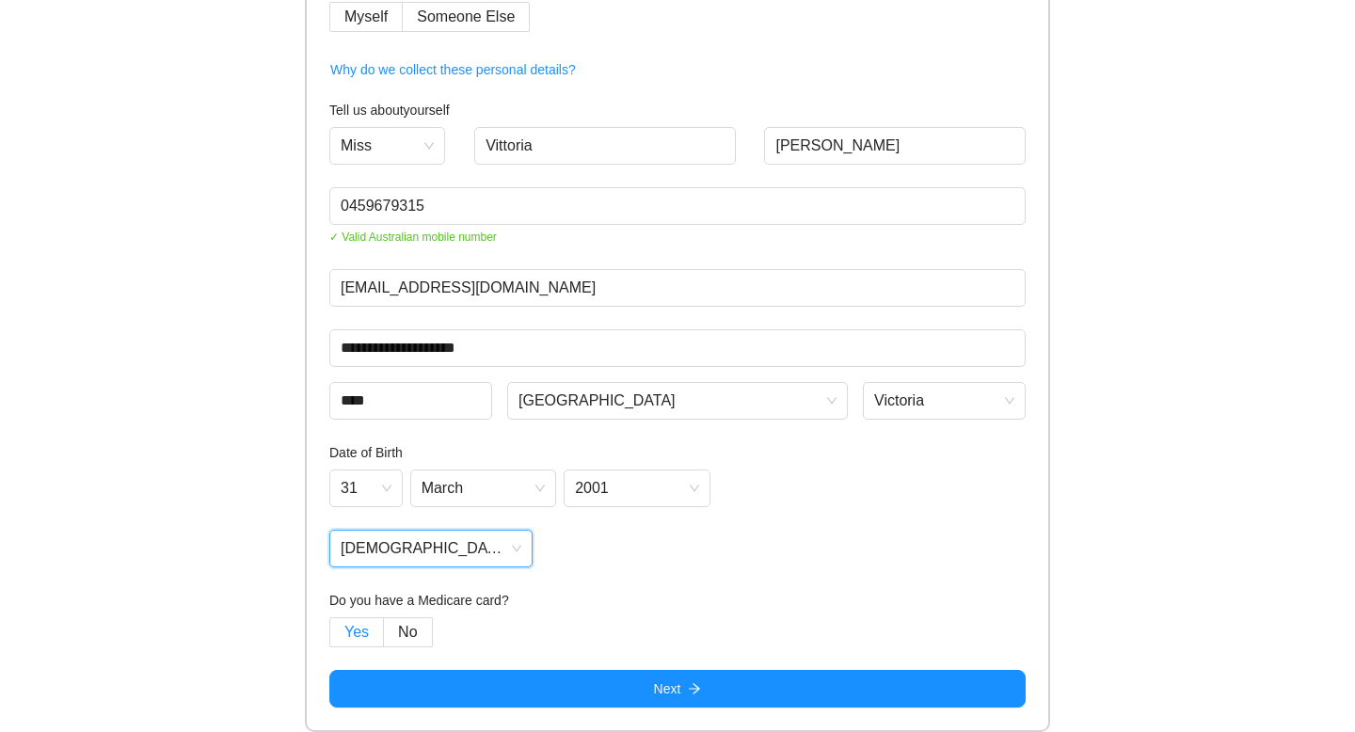
click at [348, 631] on span "Yes" at bounding box center [356, 632] width 24 height 16
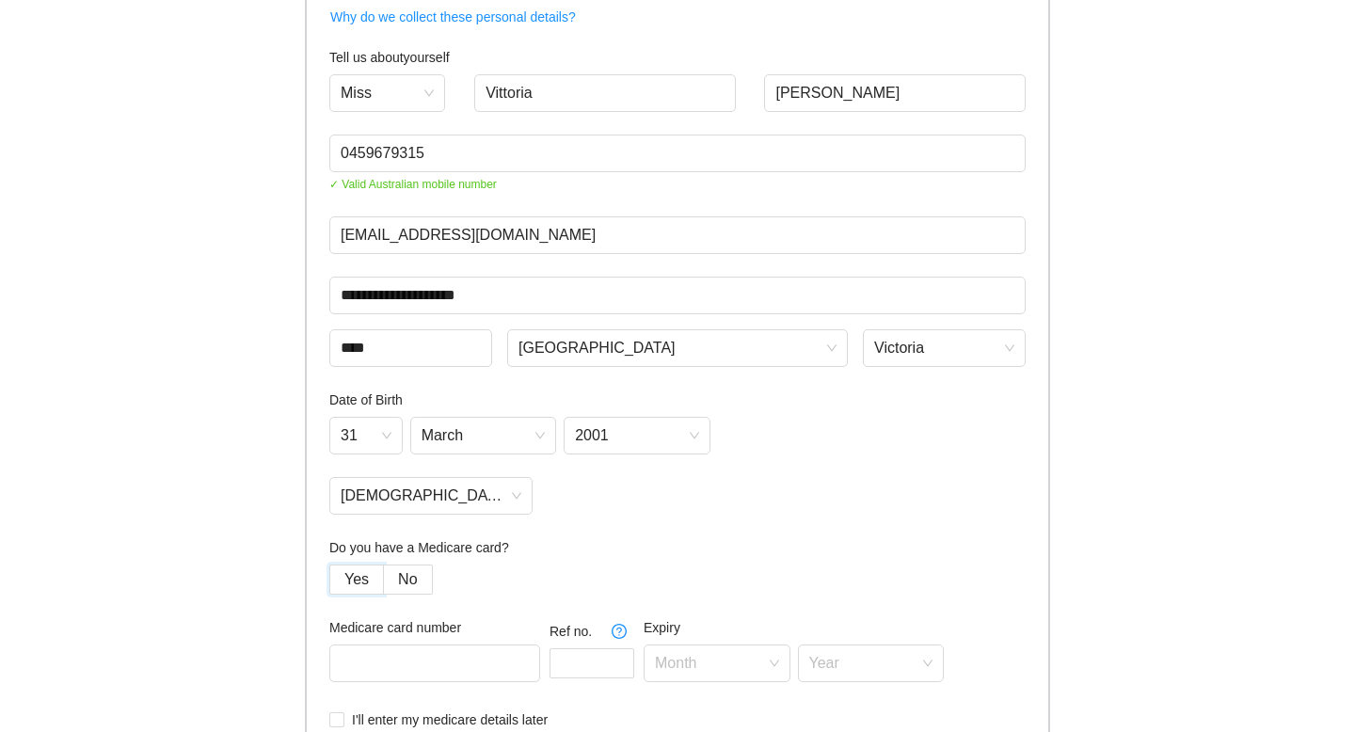
scroll to position [341, 0]
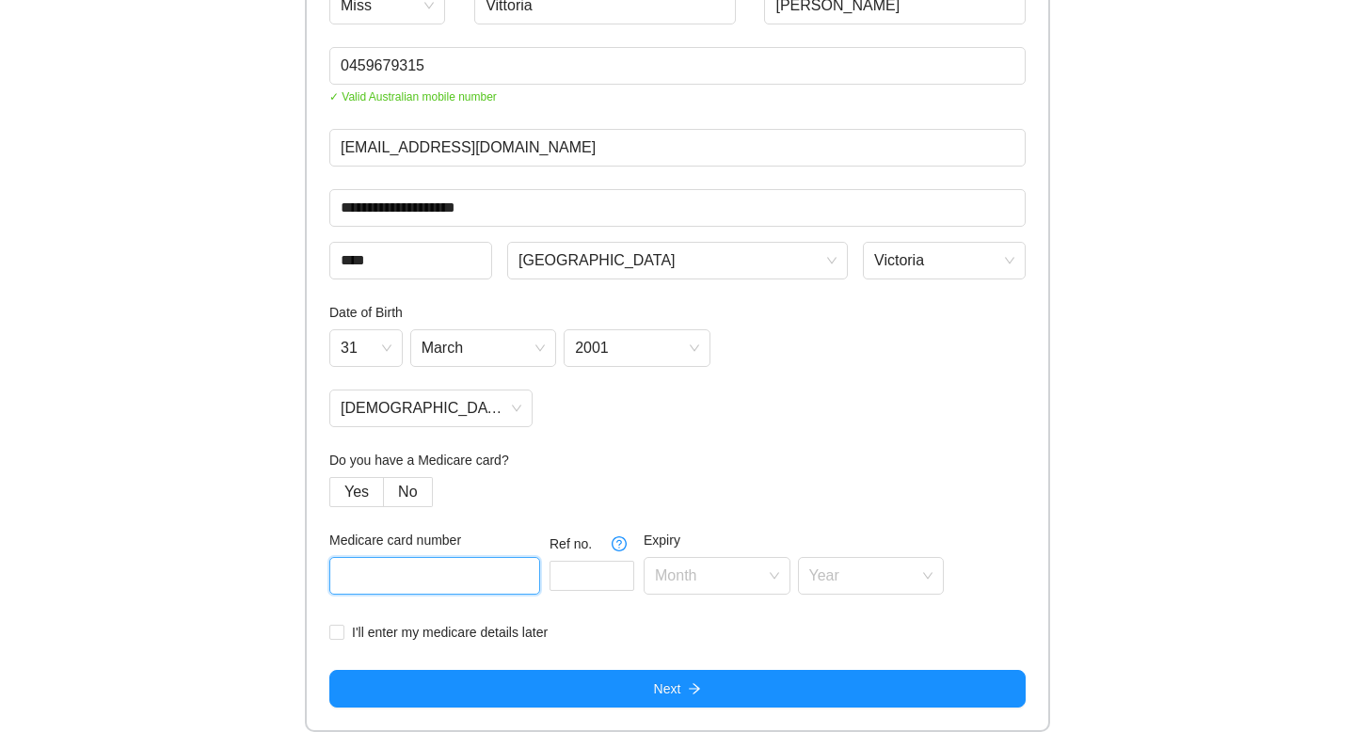
click at [435, 581] on input "text" at bounding box center [434, 576] width 211 height 38
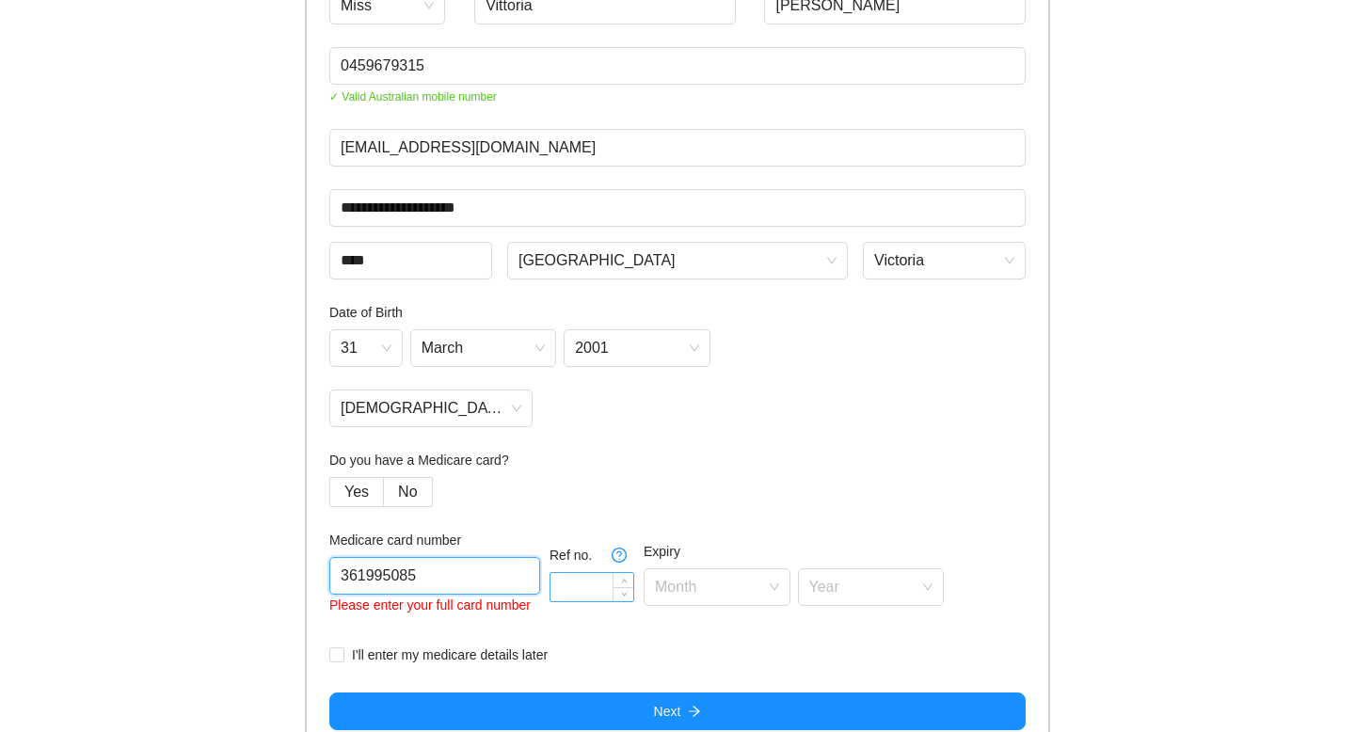
type input "361995085"
click at [561, 597] on input at bounding box center [591, 587] width 83 height 28
type input "*"
click at [434, 575] on input "361995085" at bounding box center [434, 576] width 211 height 38
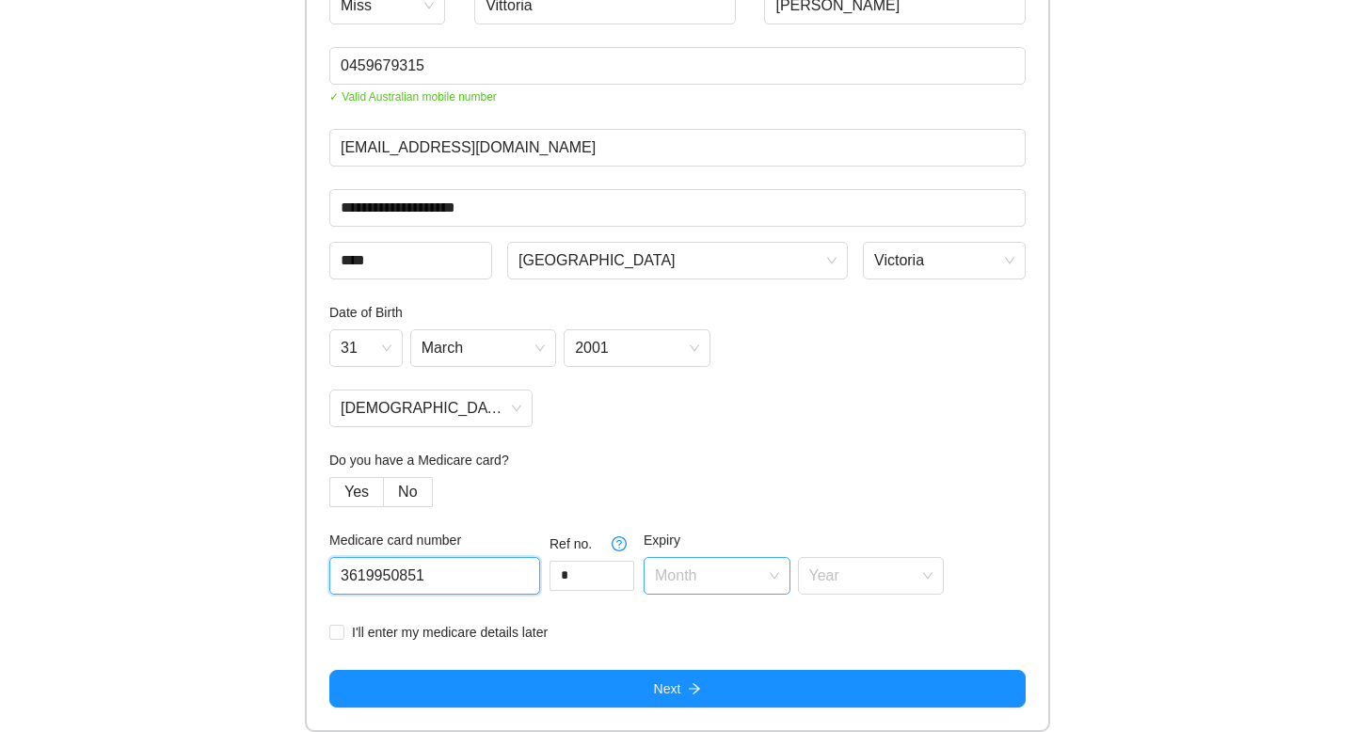
type input "3619950851"
click at [655, 581] on input "search" at bounding box center [710, 572] width 111 height 28
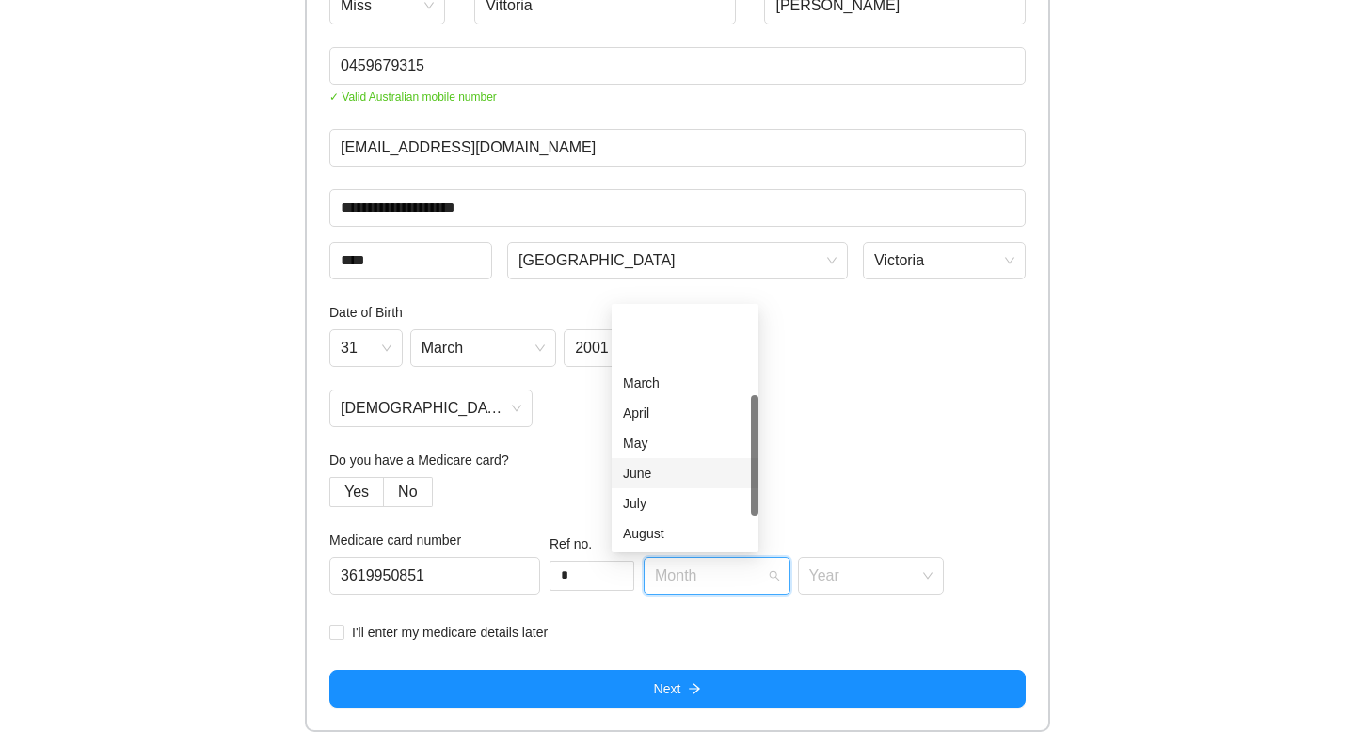
scroll to position [120, 0]
click at [665, 536] on div "December" at bounding box center [685, 533] width 124 height 21
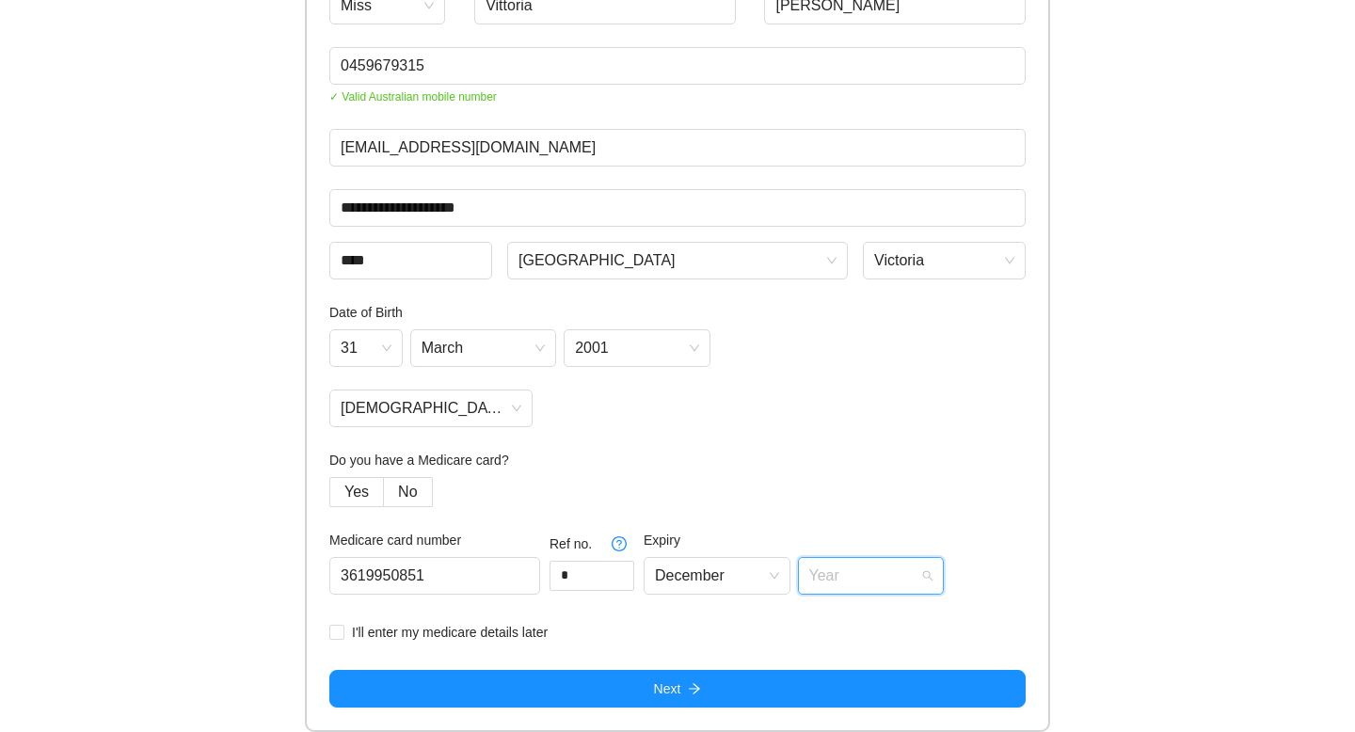
click at [837, 585] on input "search" at bounding box center [864, 572] width 111 height 28
click at [823, 319] on div "2025" at bounding box center [838, 322] width 124 height 21
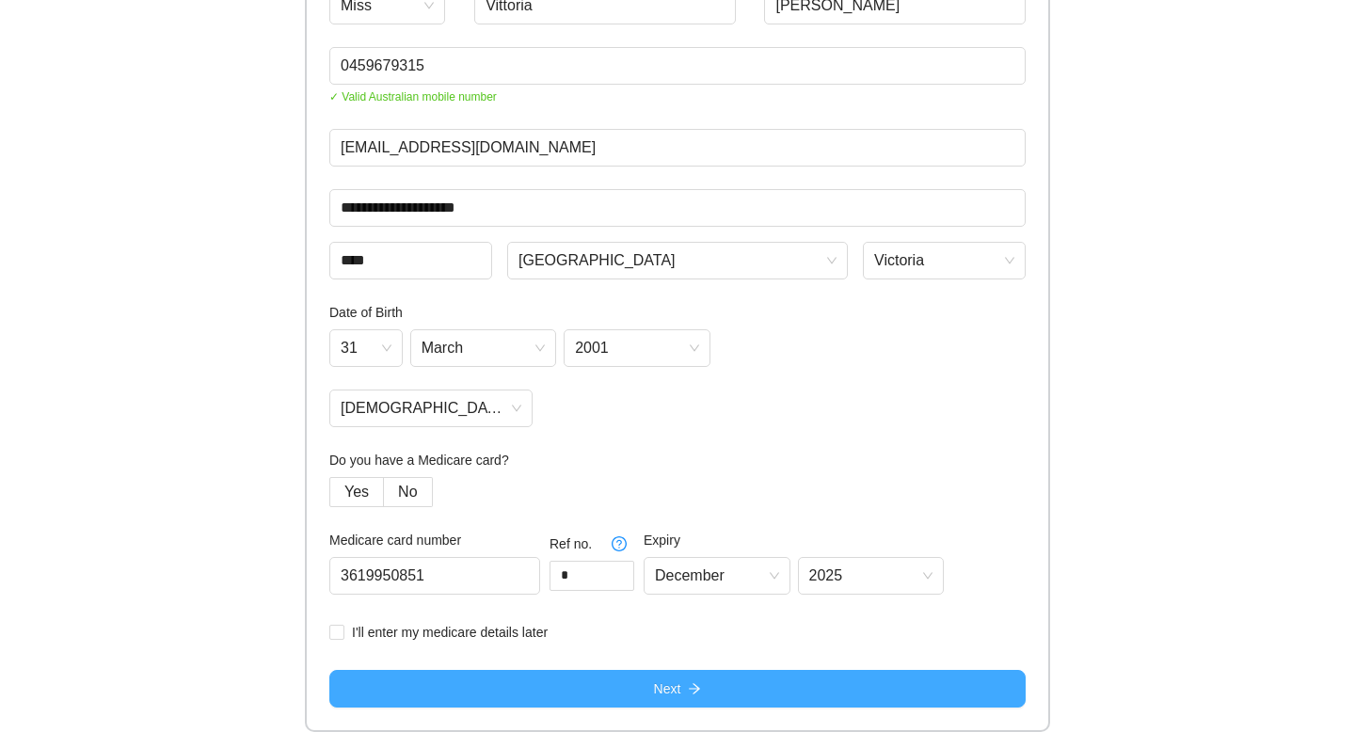
click at [498, 687] on button "Next" at bounding box center [677, 689] width 696 height 38
